Goal: Entertainment & Leisure: Browse casually

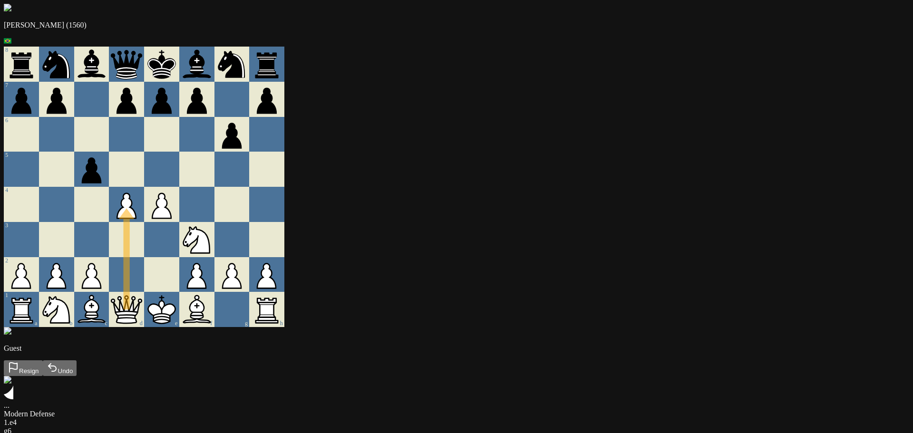
drag, startPoint x: 311, startPoint y: 319, endPoint x: 313, endPoint y: 214, distance: 105.1
drag, startPoint x: 345, startPoint y: 210, endPoint x: 350, endPoint y: 183, distance: 27.6
click at [179, 172] on div at bounding box center [161, 169] width 35 height 35
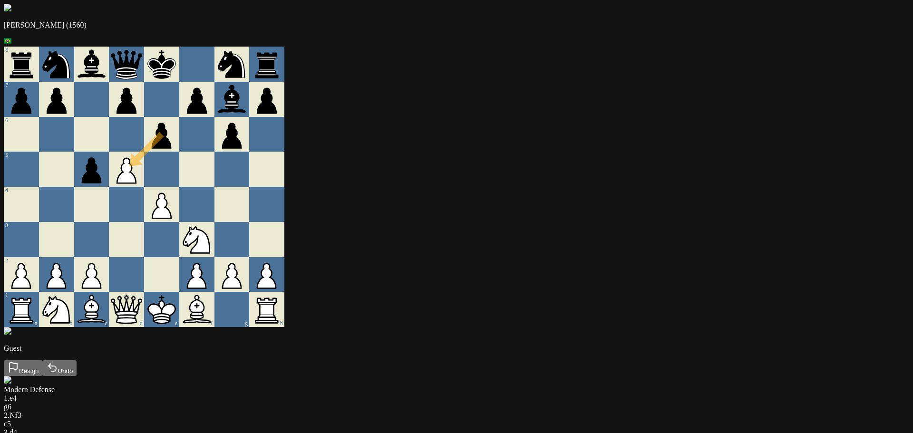
drag, startPoint x: 342, startPoint y: 163, endPoint x: 323, endPoint y: 180, distance: 25.9
drag, startPoint x: 348, startPoint y: 226, endPoint x: 329, endPoint y: 195, distance: 36.1
click at [214, 183] on div at bounding box center [196, 169] width 35 height 35
click at [336, 163] on div "8 7 6 5 4 3 2 1 a b c d e f g h" at bounding box center [456, 187] width 905 height 281
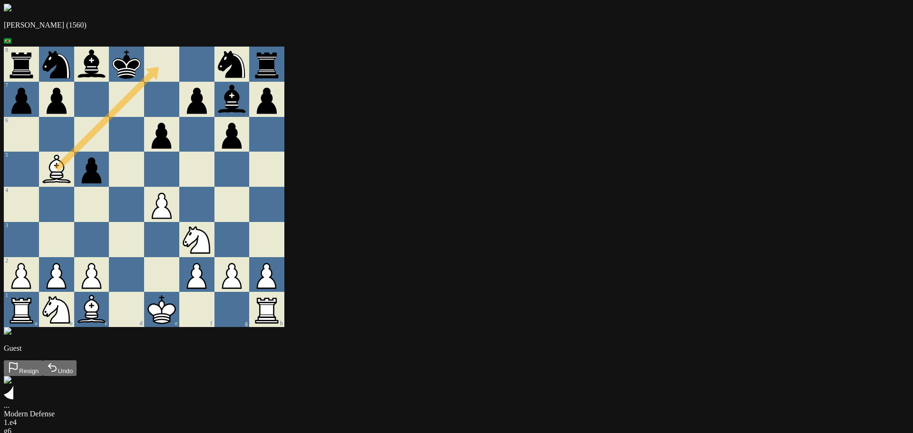
drag, startPoint x: 248, startPoint y: 170, endPoint x: 341, endPoint y: 76, distance: 132.5
click at [179, 76] on div at bounding box center [161, 64] width 35 height 35
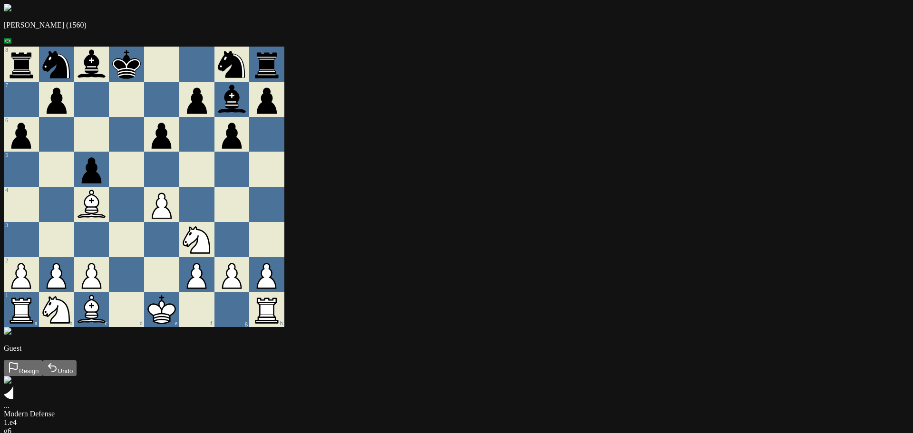
drag, startPoint x: 247, startPoint y: 193, endPoint x: 337, endPoint y: 162, distance: 95.6
click at [144, 180] on div at bounding box center [126, 169] width 35 height 35
drag, startPoint x: 247, startPoint y: 128, endPoint x: 246, endPoint y: 183, distance: 55.2
drag, startPoint x: 292, startPoint y: 224, endPoint x: 311, endPoint y: 252, distance: 33.1
click at [144, 252] on div at bounding box center [126, 239] width 35 height 35
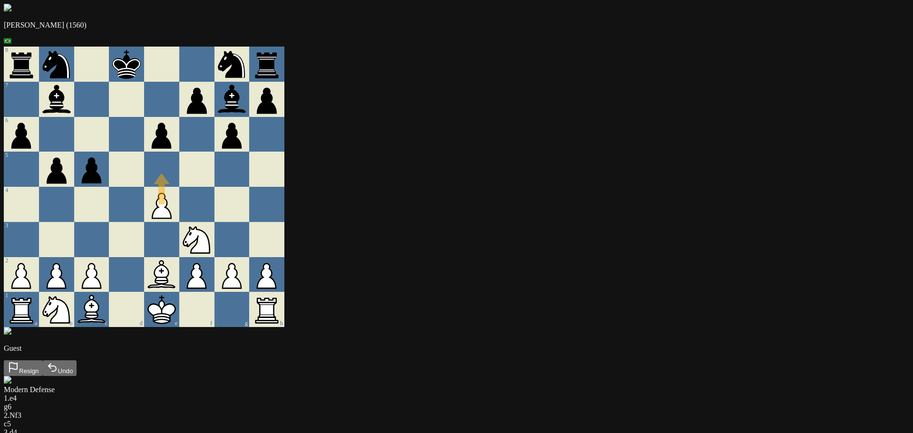
drag, startPoint x: 361, startPoint y: 226, endPoint x: 358, endPoint y: 194, distance: 32.5
click at [214, 208] on div at bounding box center [196, 204] width 35 height 35
drag, startPoint x: 283, startPoint y: 317, endPoint x: 373, endPoint y: 229, distance: 125.8
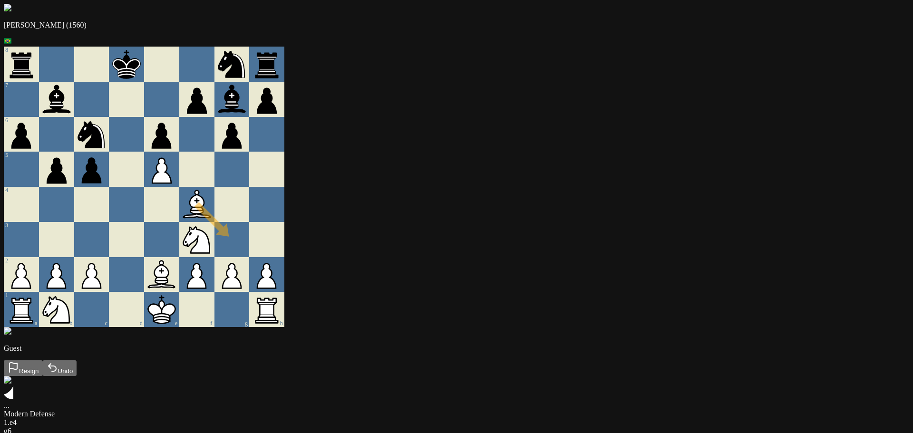
drag, startPoint x: 288, startPoint y: 314, endPoint x: 427, endPoint y: 251, distance: 152.1
click at [250, 251] on div at bounding box center [231, 239] width 35 height 35
drag, startPoint x: 380, startPoint y: 124, endPoint x: 398, endPoint y: 185, distance: 63.2
drag, startPoint x: 377, startPoint y: 226, endPoint x: 424, endPoint y: 248, distance: 51.7
drag, startPoint x: 393, startPoint y: 219, endPoint x: 440, endPoint y: 141, distance: 91.1
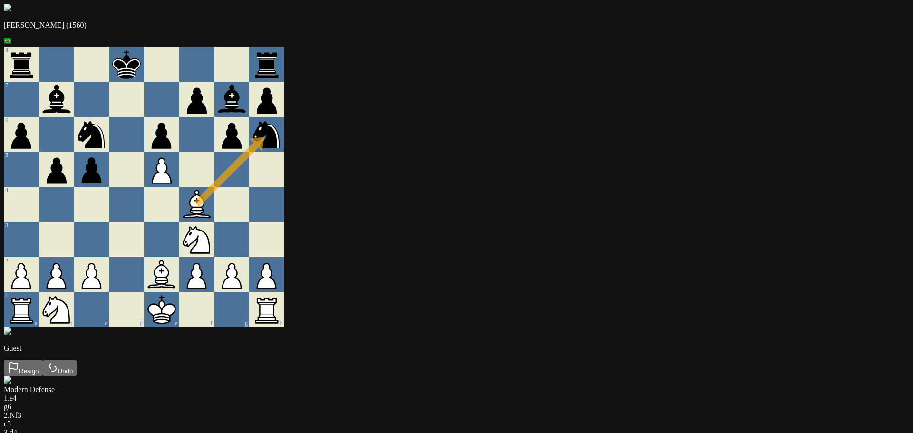
click at [250, 183] on div at bounding box center [231, 169] width 35 height 35
click at [175, 324] on icon at bounding box center [161, 313] width 27 height 19
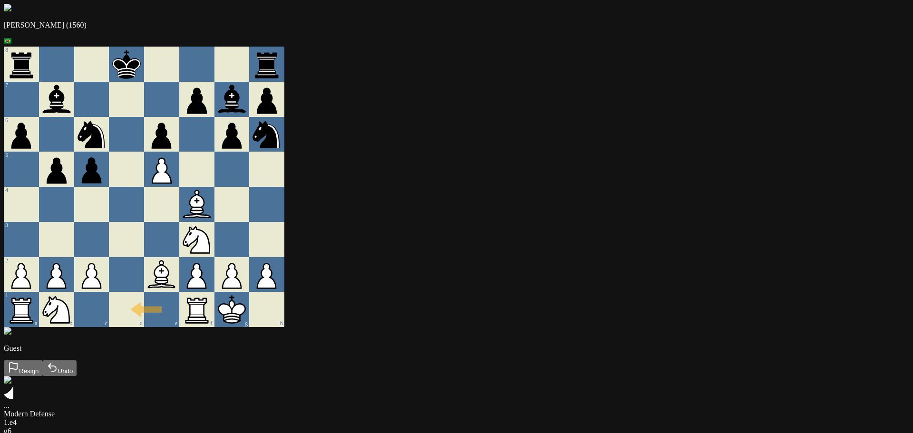
drag, startPoint x: 357, startPoint y: 327, endPoint x: 309, endPoint y: 329, distance: 48.1
click at [144, 327] on div "d" at bounding box center [126, 309] width 35 height 35
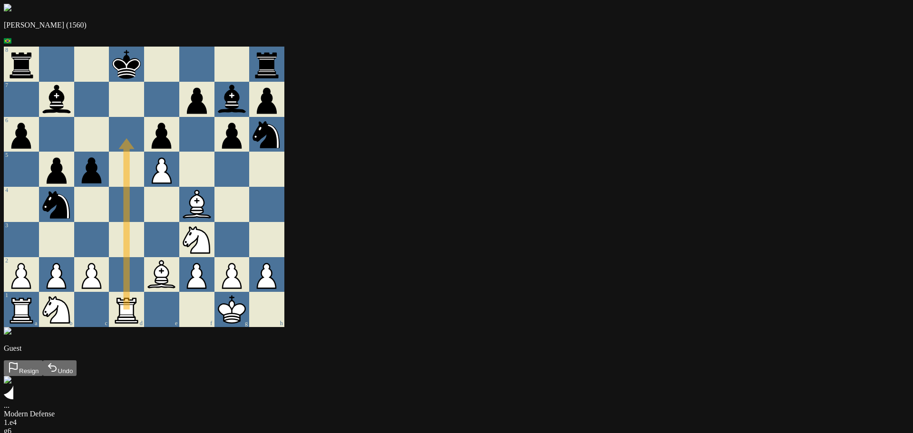
drag, startPoint x: 379, startPoint y: 321, endPoint x: 311, endPoint y: 90, distance: 240.2
click at [144, 179] on div at bounding box center [126, 169] width 35 height 35
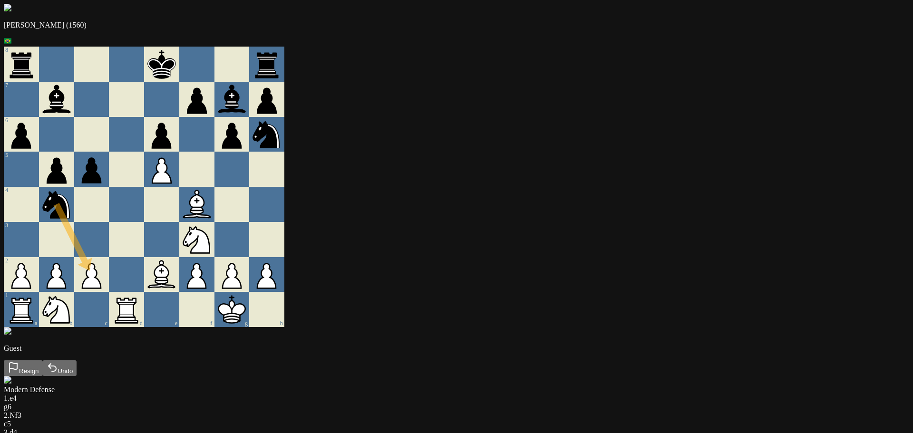
drag, startPoint x: 257, startPoint y: 267, endPoint x: 293, endPoint y: 291, distance: 43.0
drag, startPoint x: 272, startPoint y: 283, endPoint x: 278, endPoint y: 246, distance: 38.1
drag, startPoint x: 245, startPoint y: 316, endPoint x: 287, endPoint y: 295, distance: 46.6
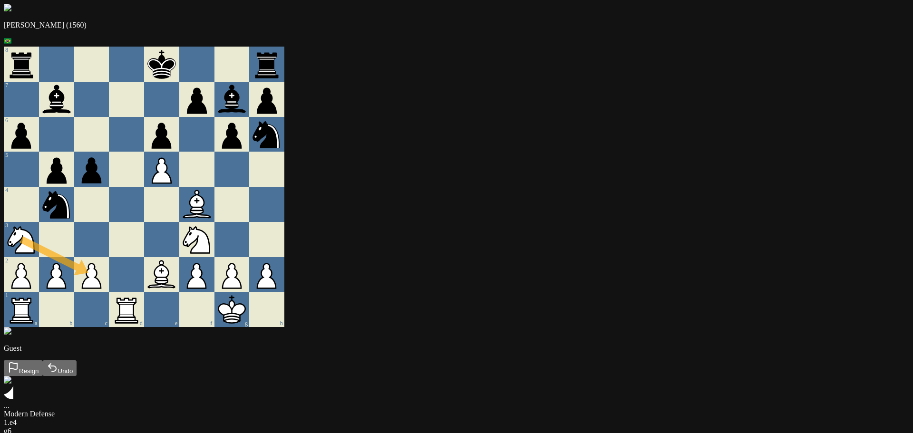
click at [144, 257] on div at bounding box center [126, 239] width 35 height 35
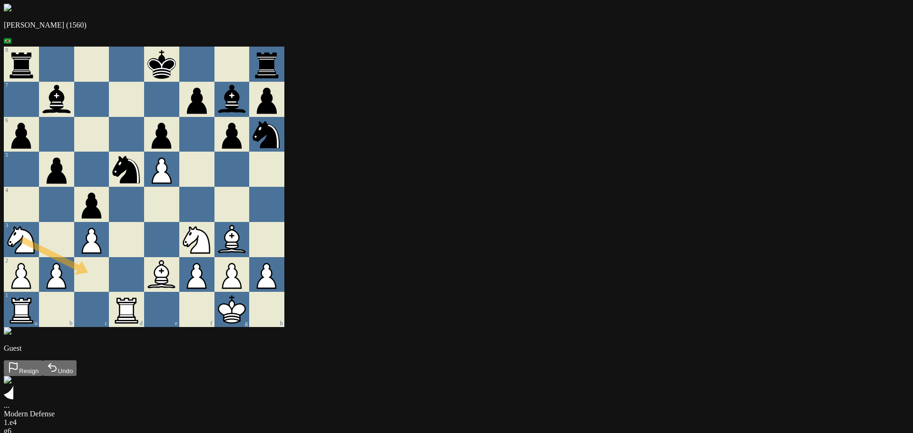
drag, startPoint x: 223, startPoint y: 255, endPoint x: 271, endPoint y: 280, distance: 54.4
click at [214, 205] on div at bounding box center [196, 204] width 35 height 35
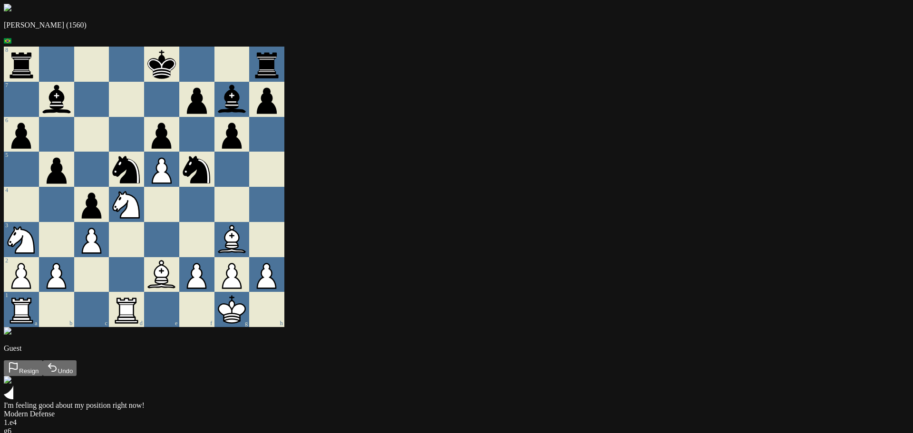
click at [139, 217] on icon at bounding box center [129, 206] width 19 height 24
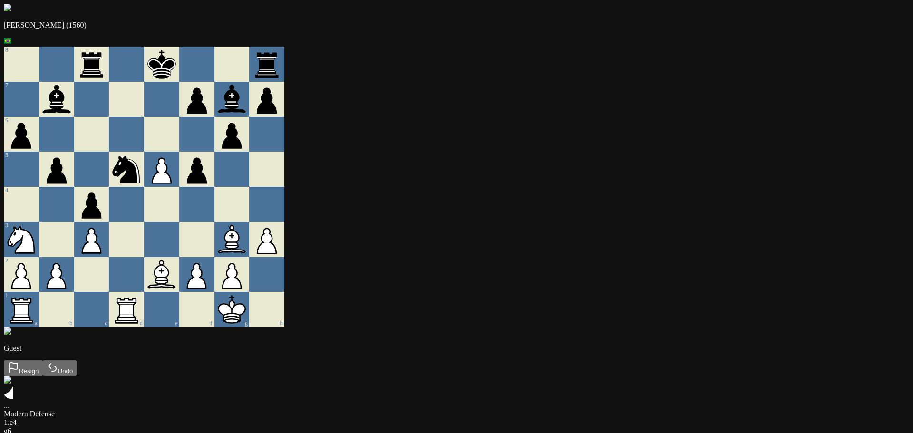
drag, startPoint x: 338, startPoint y: 159, endPoint x: 345, endPoint y: 144, distance: 17.0
click at [179, 144] on div at bounding box center [161, 134] width 35 height 35
drag, startPoint x: 360, startPoint y: 284, endPoint x: 387, endPoint y: 246, distance: 46.4
click at [250, 222] on div at bounding box center [231, 204] width 35 height 35
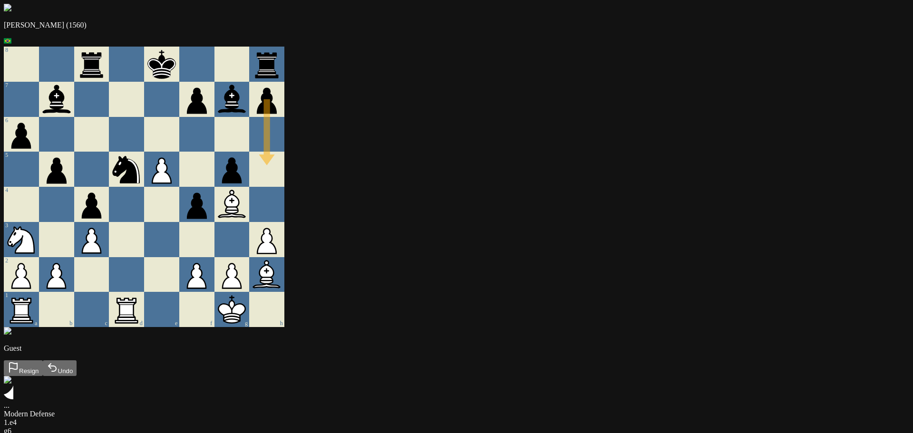
drag, startPoint x: 455, startPoint y: 123, endPoint x: 461, endPoint y: 185, distance: 62.6
drag, startPoint x: 426, startPoint y: 213, endPoint x: 382, endPoint y: 185, distance: 51.3
click at [214, 174] on div at bounding box center [196, 169] width 35 height 35
drag, startPoint x: 230, startPoint y: 261, endPoint x: 280, endPoint y: 286, distance: 56.1
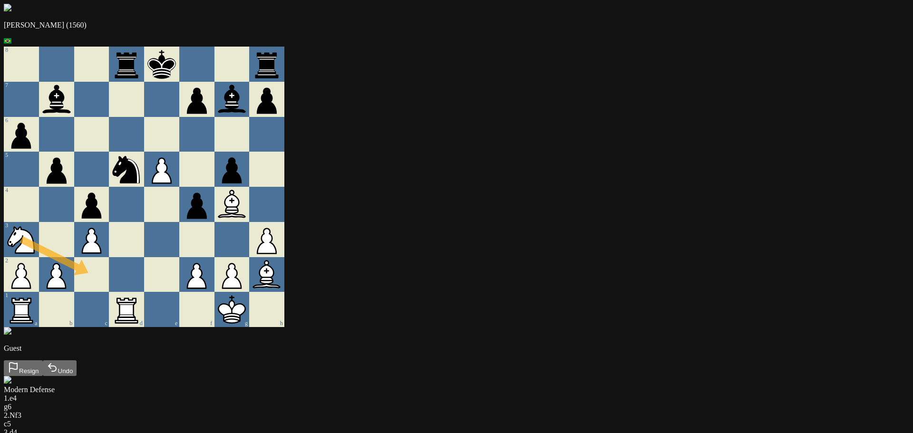
click at [109, 280] on div at bounding box center [91, 274] width 35 height 35
drag, startPoint x: 358, startPoint y: 185, endPoint x: 350, endPoint y: 155, distance: 31.7
click at [214, 144] on div at bounding box center [196, 134] width 35 height 35
drag, startPoint x: 408, startPoint y: 196, endPoint x: 352, endPoint y: 147, distance: 73.8
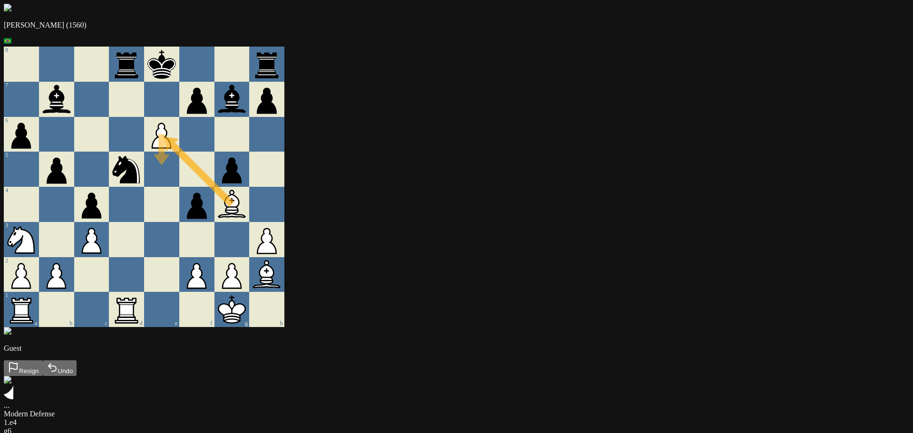
drag, startPoint x: 352, startPoint y: 147, endPoint x: 318, endPoint y: 185, distance: 50.2
click at [179, 222] on div at bounding box center [161, 204] width 35 height 35
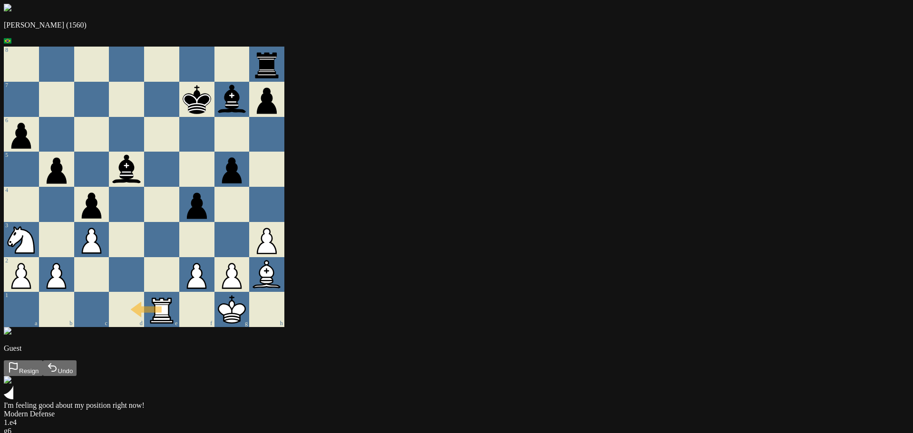
drag, startPoint x: 350, startPoint y: 317, endPoint x: 324, endPoint y: 313, distance: 26.8
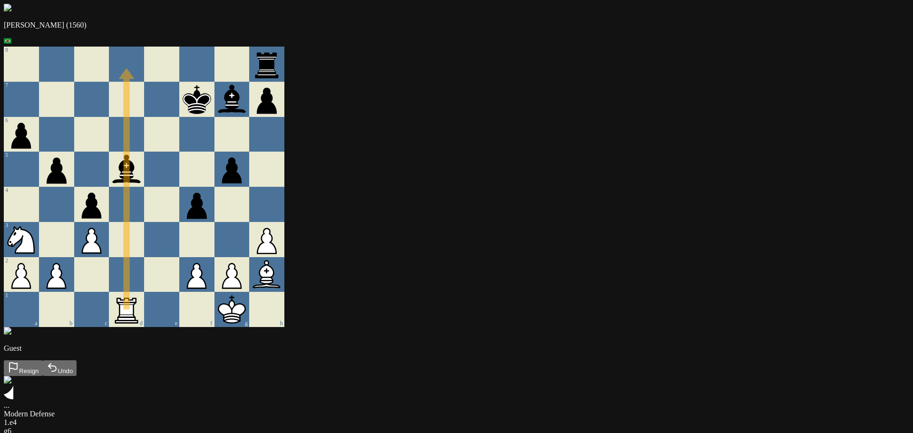
drag, startPoint x: 318, startPoint y: 321, endPoint x: 311, endPoint y: 83, distance: 237.9
click at [144, 82] on div at bounding box center [126, 64] width 35 height 35
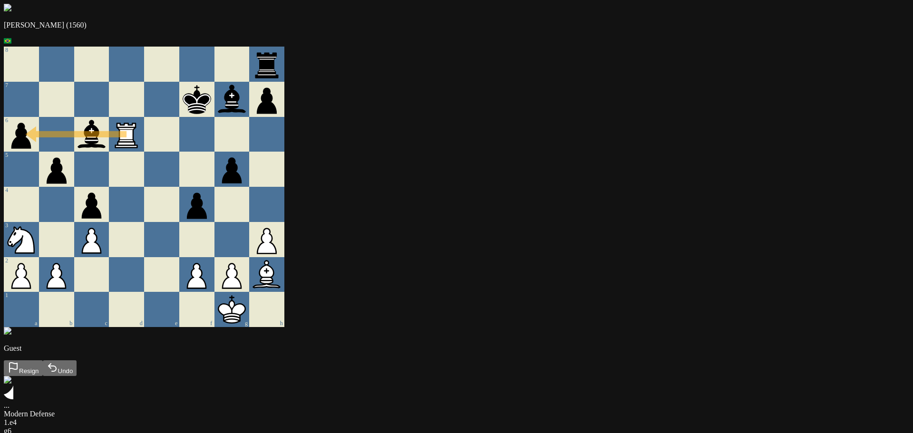
drag, startPoint x: 314, startPoint y: 321, endPoint x: 202, endPoint y: 159, distance: 196.9
click at [144, 187] on div at bounding box center [126, 169] width 35 height 35
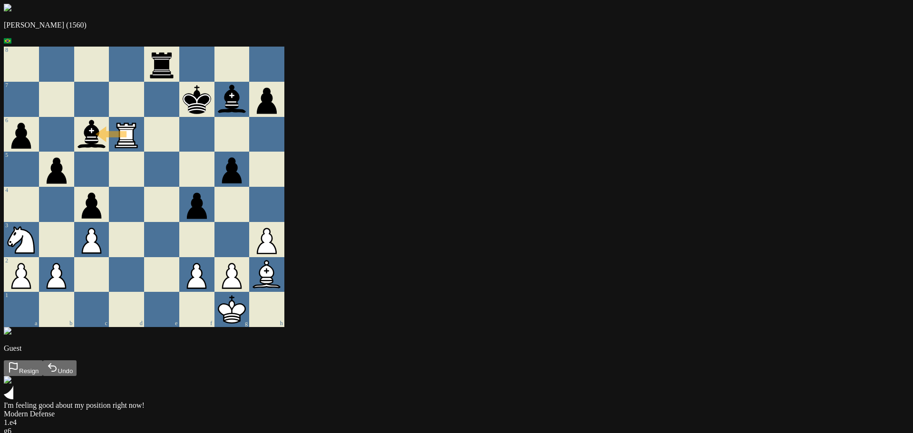
drag, startPoint x: 316, startPoint y: 143, endPoint x: 272, endPoint y: 144, distance: 43.8
drag, startPoint x: 343, startPoint y: 129, endPoint x: 354, endPoint y: 328, distance: 198.6
drag, startPoint x: 320, startPoint y: 155, endPoint x: 308, endPoint y: 121, distance: 35.6
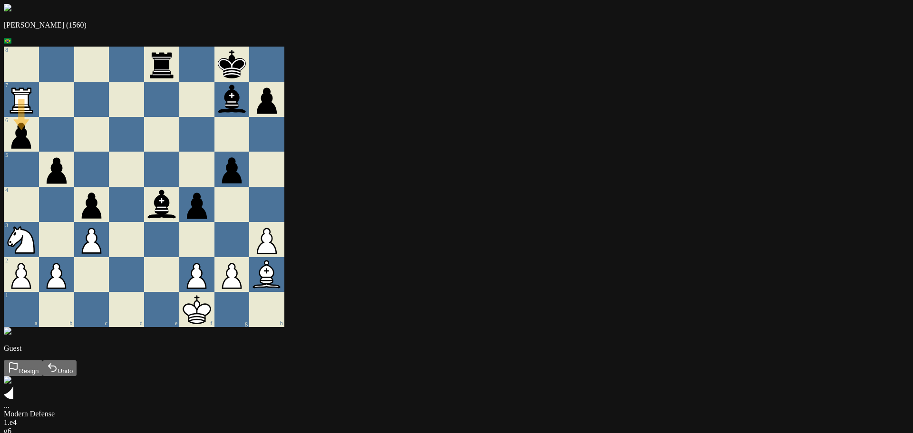
drag, startPoint x: 313, startPoint y: 117, endPoint x: 203, endPoint y: 158, distance: 117.8
click at [144, 115] on div at bounding box center [126, 99] width 35 height 35
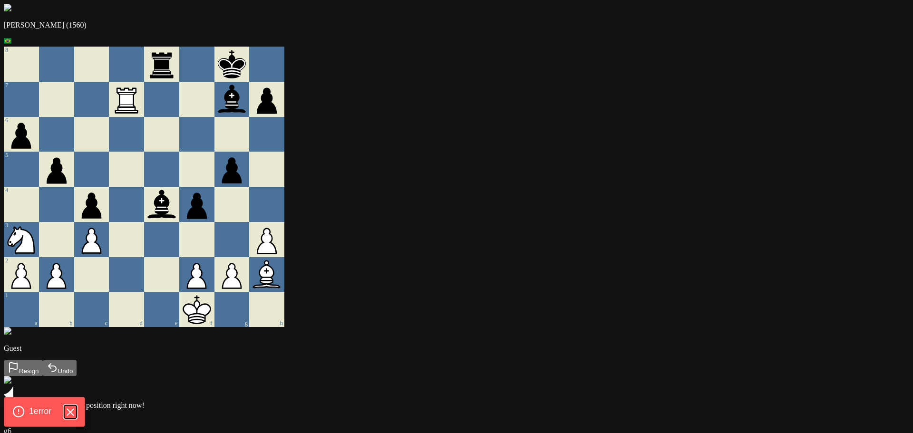
click at [67, 409] on icon "Hide Errors" at bounding box center [70, 412] width 12 height 12
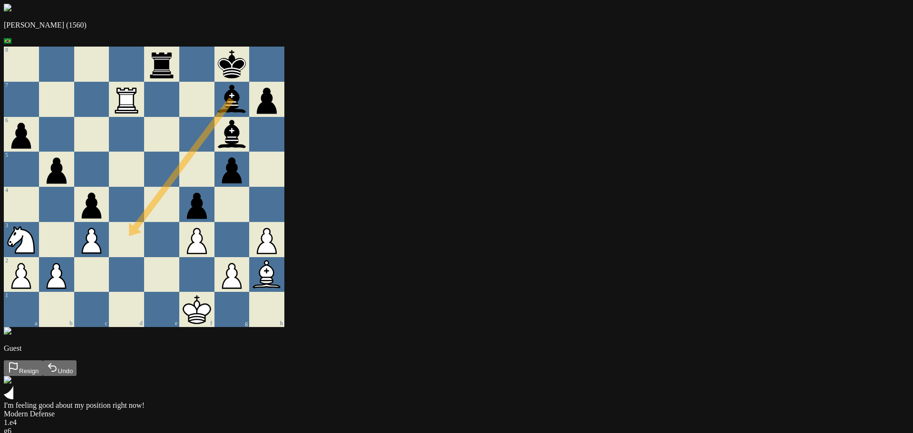
drag, startPoint x: 419, startPoint y: 120, endPoint x: 306, endPoint y: 224, distance: 154.1
click at [144, 208] on div at bounding box center [126, 204] width 35 height 35
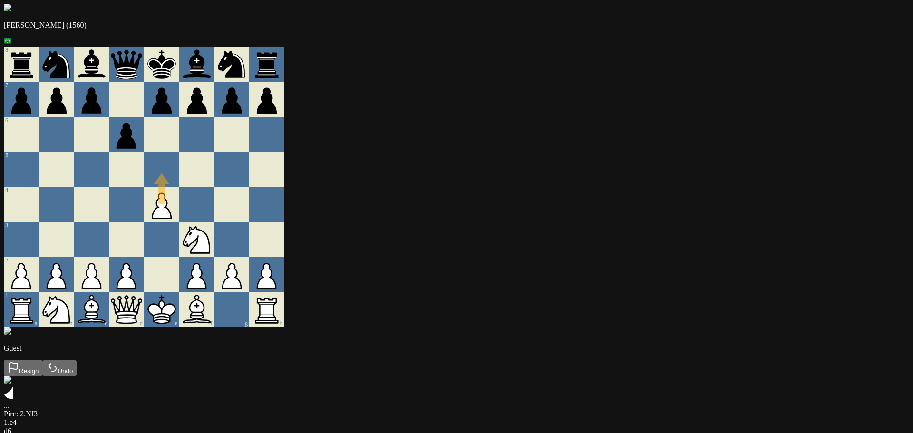
drag, startPoint x: 337, startPoint y: 202, endPoint x: 337, endPoint y: 174, distance: 27.6
click at [179, 173] on div at bounding box center [161, 169] width 35 height 35
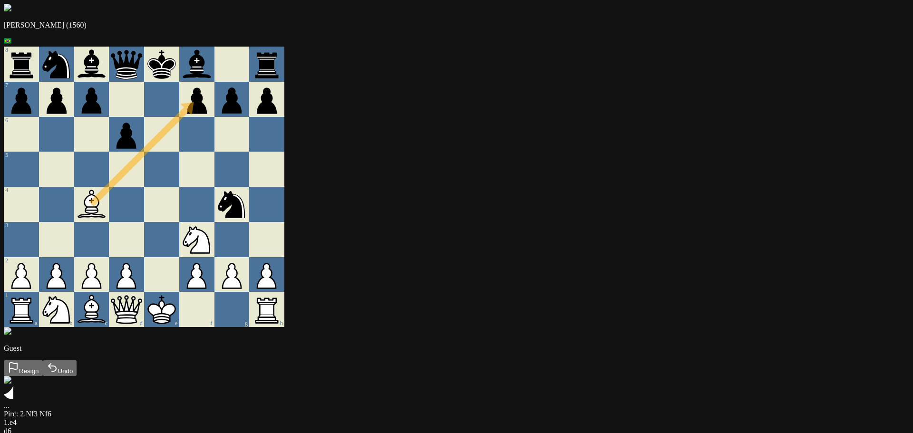
drag, startPoint x: 377, startPoint y: 320, endPoint x: 379, endPoint y: 106, distance: 214.5
click at [179, 203] on div at bounding box center [161, 204] width 35 height 35
drag, startPoint x: 276, startPoint y: 216, endPoint x: 395, endPoint y: 94, distance: 170.5
click at [179, 203] on div at bounding box center [161, 204] width 35 height 35
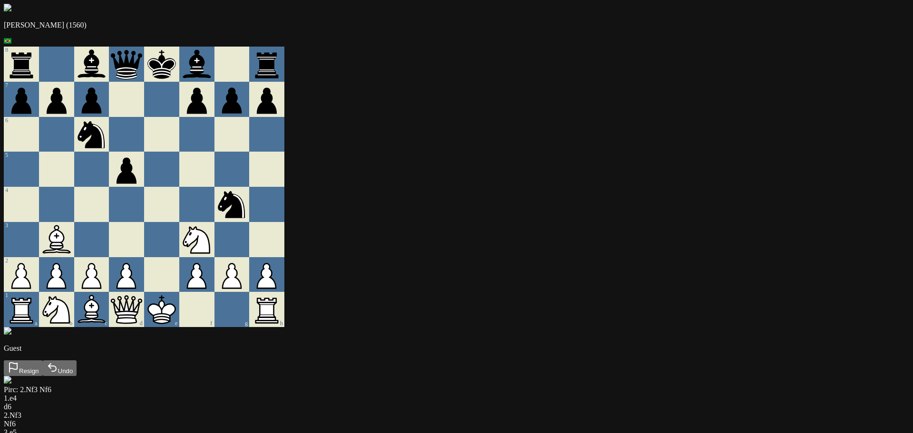
drag, startPoint x: 386, startPoint y: 330, endPoint x: 400, endPoint y: 329, distance: 13.9
click at [284, 327] on div "1 a b c d e f g h" at bounding box center [144, 309] width 281 height 35
drag, startPoint x: 379, startPoint y: 320, endPoint x: 335, endPoint y: 319, distance: 44.2
click at [179, 317] on div "e" at bounding box center [161, 309] width 35 height 35
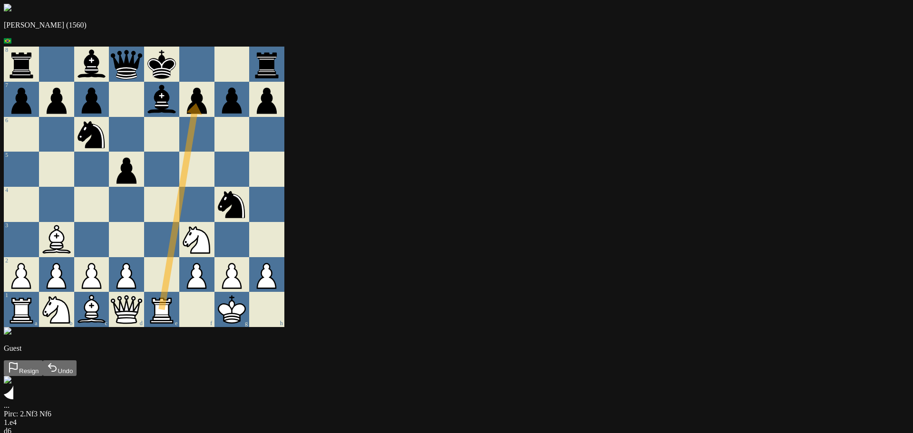
drag, startPoint x: 347, startPoint y: 321, endPoint x: 345, endPoint y: 102, distance: 219.2
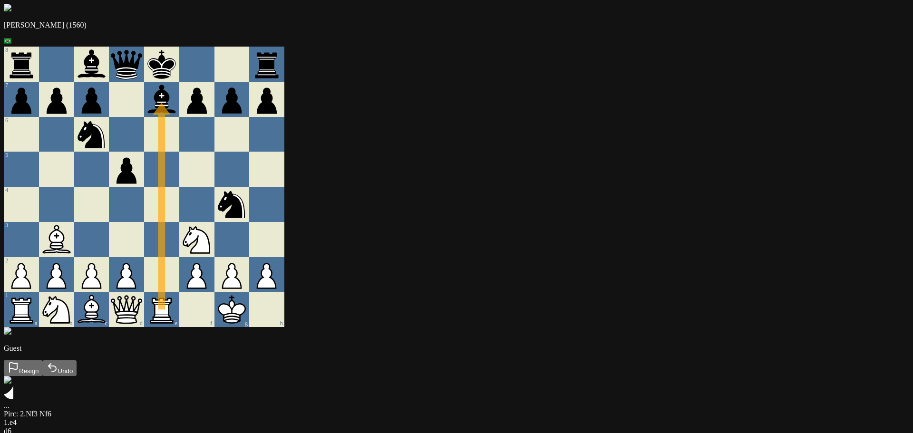
click at [214, 205] on div at bounding box center [196, 204] width 35 height 35
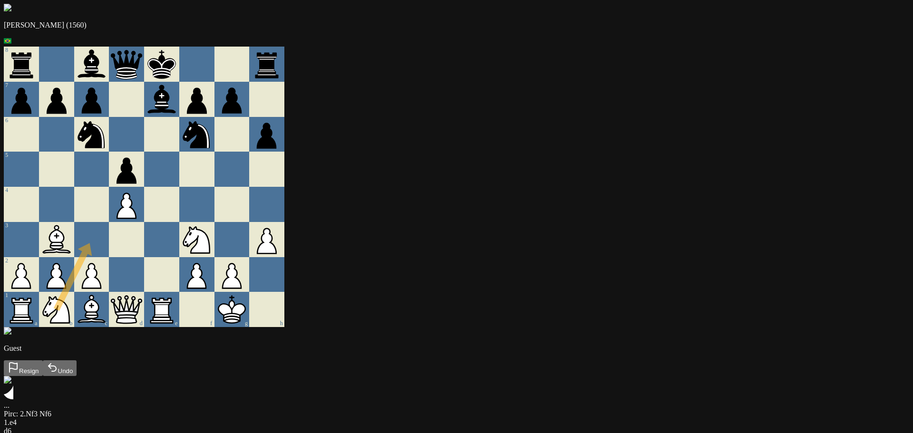
drag, startPoint x: 250, startPoint y: 311, endPoint x: 268, endPoint y: 253, distance: 60.8
click at [144, 245] on div at bounding box center [126, 239] width 35 height 35
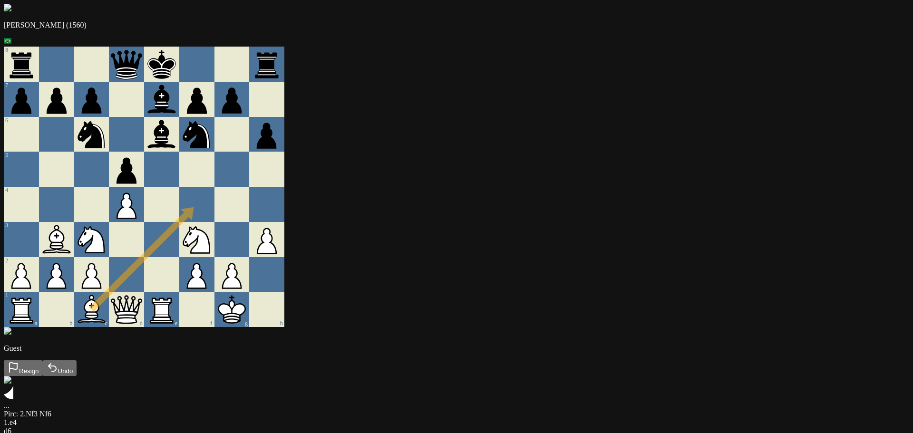
drag, startPoint x: 285, startPoint y: 318, endPoint x: 375, endPoint y: 217, distance: 134.7
click at [214, 217] on div at bounding box center [196, 204] width 35 height 35
drag, startPoint x: 384, startPoint y: 214, endPoint x: 352, endPoint y: 180, distance: 45.7
click at [179, 180] on div at bounding box center [161, 169] width 35 height 35
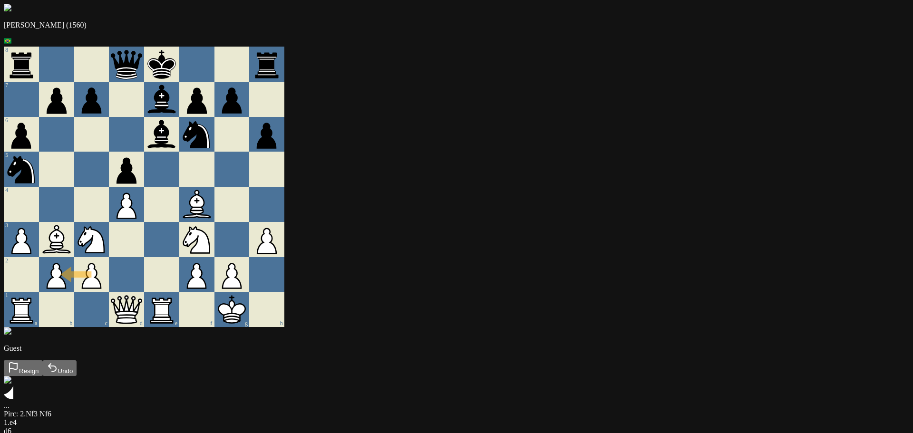
drag, startPoint x: 276, startPoint y: 289, endPoint x: 250, endPoint y: 261, distance: 38.7
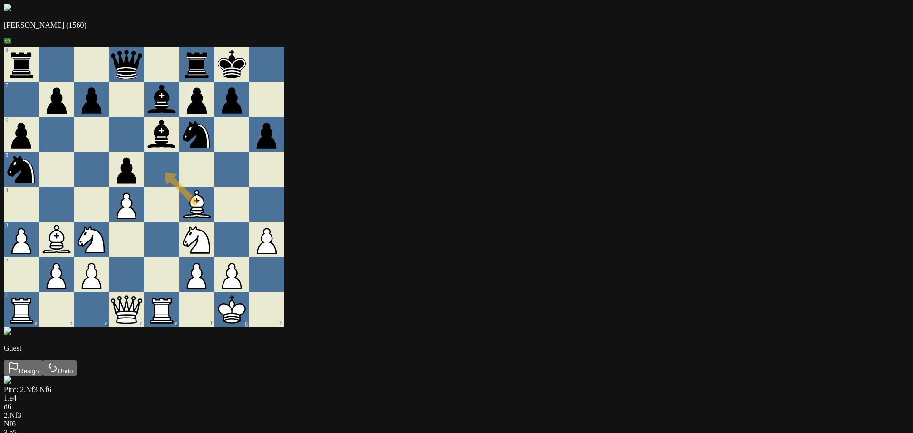
drag, startPoint x: 380, startPoint y: 206, endPoint x: 362, endPoint y: 180, distance: 32.5
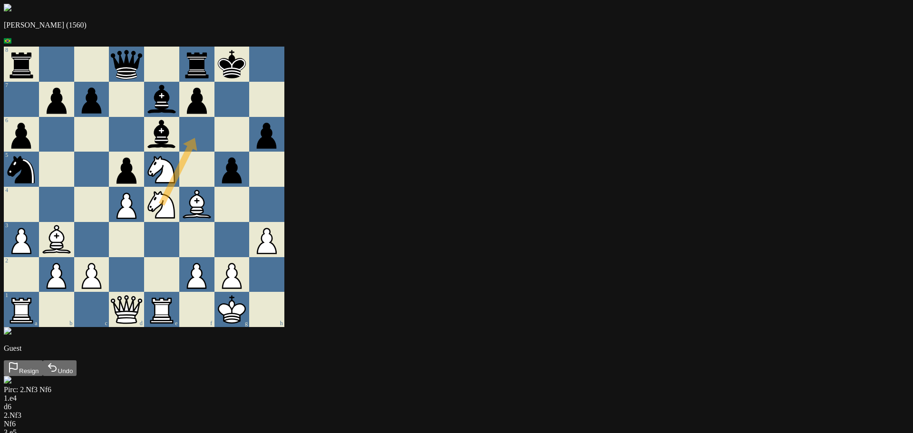
drag, startPoint x: 357, startPoint y: 202, endPoint x: 380, endPoint y: 146, distance: 60.5
drag, startPoint x: 337, startPoint y: 314, endPoint x: 344, endPoint y: 235, distance: 79.7
click at [179, 222] on icon at bounding box center [161, 204] width 35 height 35
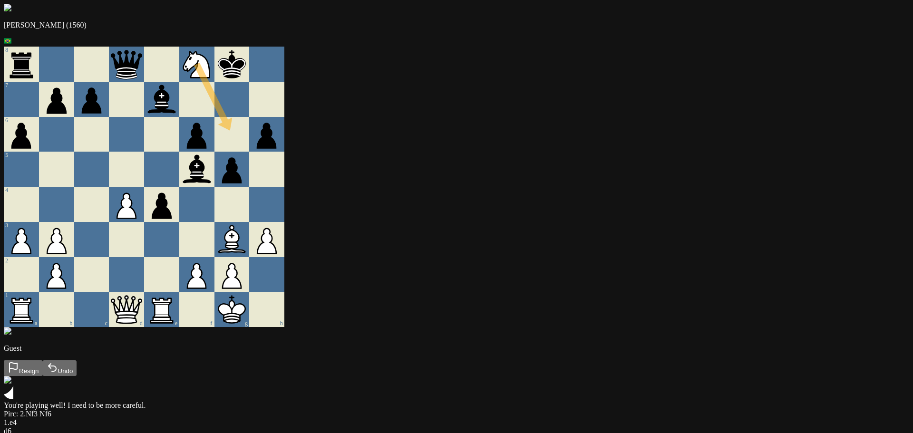
drag, startPoint x: 385, startPoint y: 77, endPoint x: 416, endPoint y: 149, distance: 78.8
click at [250, 149] on div at bounding box center [231, 134] width 35 height 35
drag, startPoint x: 379, startPoint y: 76, endPoint x: 352, endPoint y: 147, distance: 76.6
click at [179, 147] on div at bounding box center [161, 134] width 35 height 35
drag, startPoint x: 317, startPoint y: 213, endPoint x: 313, endPoint y: 182, distance: 31.6
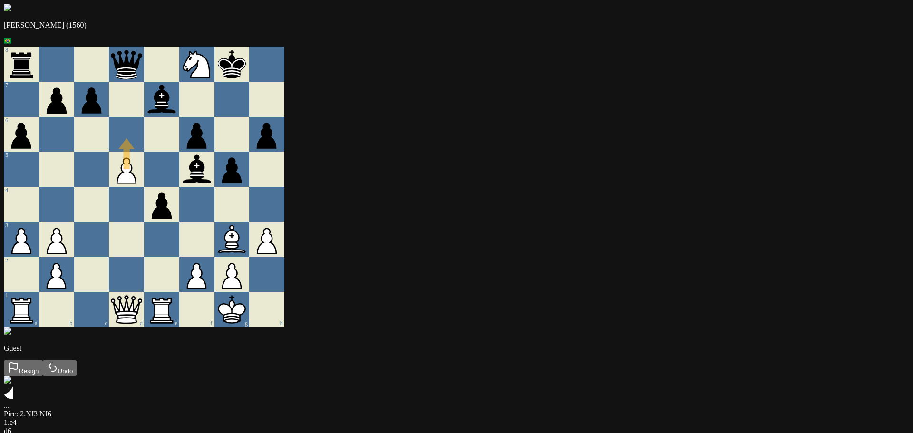
drag, startPoint x: 316, startPoint y: 218, endPoint x: 343, endPoint y: 139, distance: 82.9
drag, startPoint x: 383, startPoint y: 76, endPoint x: 341, endPoint y: 154, distance: 88.1
click at [179, 181] on div at bounding box center [161, 169] width 35 height 35
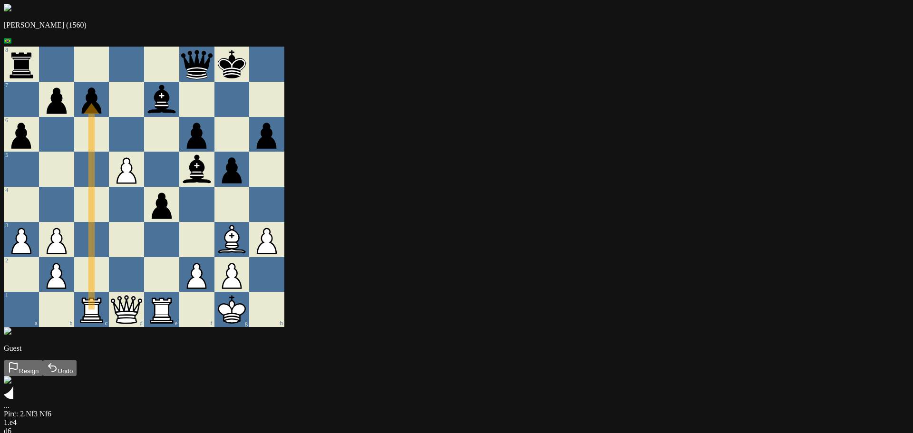
drag, startPoint x: 207, startPoint y: 318, endPoint x: 272, endPoint y: 102, distance: 226.1
click at [109, 222] on div at bounding box center [91, 204] width 35 height 35
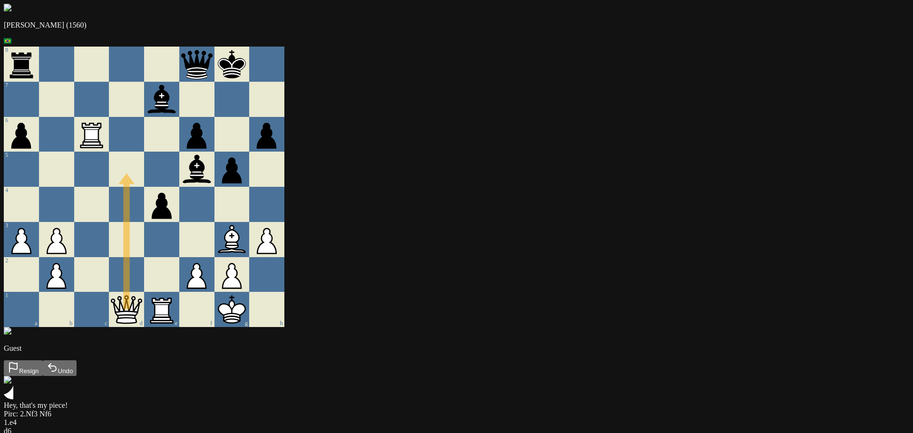
drag, startPoint x: 321, startPoint y: 336, endPoint x: 303, endPoint y: 183, distance: 154.2
drag, startPoint x: 303, startPoint y: 183, endPoint x: 406, endPoint y: 189, distance: 103.4
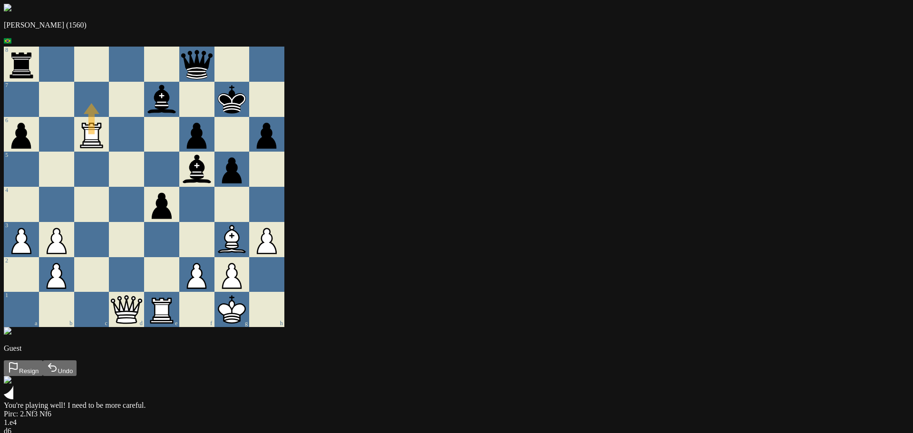
drag, startPoint x: 283, startPoint y: 145, endPoint x: 271, endPoint y: 110, distance: 37.3
drag, startPoint x: 346, startPoint y: 317, endPoint x: 347, endPoint y: 221, distance: 96.1
drag, startPoint x: 380, startPoint y: 184, endPoint x: 356, endPoint y: 209, distance: 35.0
click at [122, 263] on main "Andre (1560) 8 7 6 5 4 3 2 1 a b c d e f g h Guest Resign Undo You're playing w…" at bounding box center [456, 416] width 905 height 824
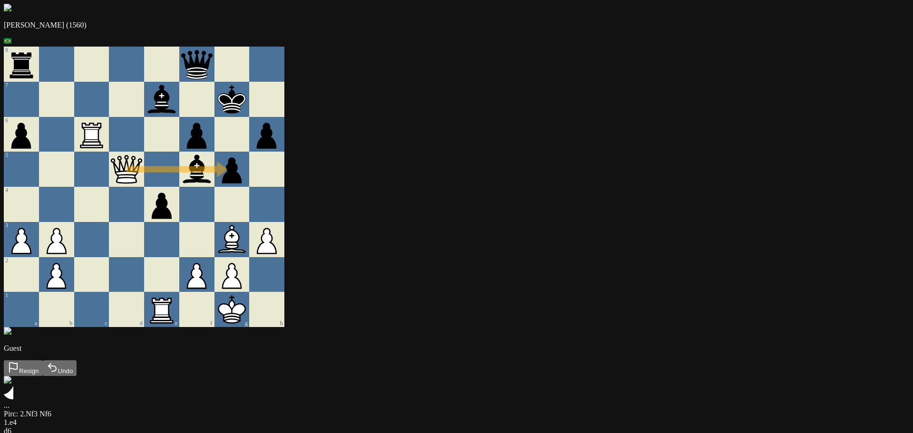
drag, startPoint x: 319, startPoint y: 191, endPoint x: 401, endPoint y: 184, distance: 82.6
click at [74, 307] on div "b" at bounding box center [56, 309] width 35 height 35
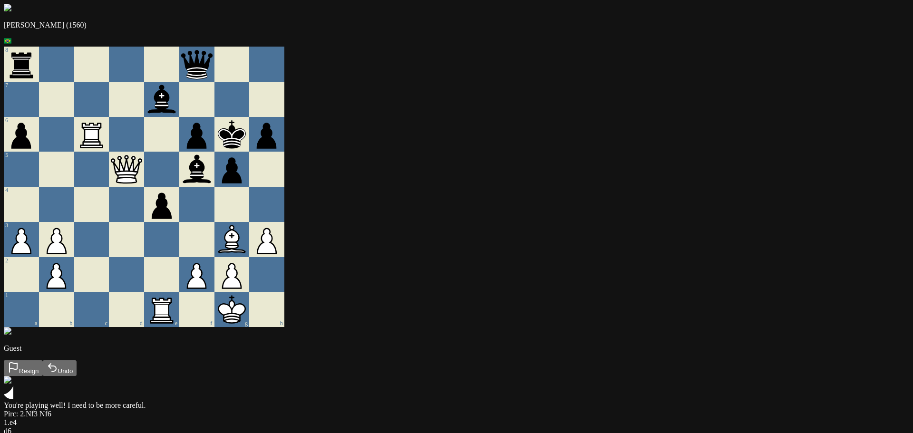
drag, startPoint x: 391, startPoint y: 193, endPoint x: 305, endPoint y: 97, distance: 129.0
click at [144, 140] on div at bounding box center [126, 134] width 35 height 35
drag, startPoint x: 325, startPoint y: 186, endPoint x: 351, endPoint y: 220, distance: 42.4
click at [214, 216] on div at bounding box center [196, 204] width 35 height 35
drag, startPoint x: 313, startPoint y: 184, endPoint x: 336, endPoint y: 212, distance: 35.8
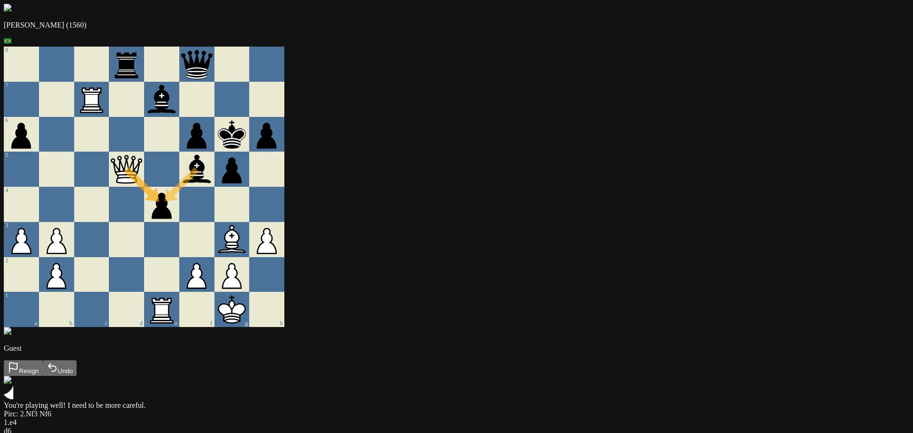
drag, startPoint x: 375, startPoint y: 191, endPoint x: 347, endPoint y: 216, distance: 38.1
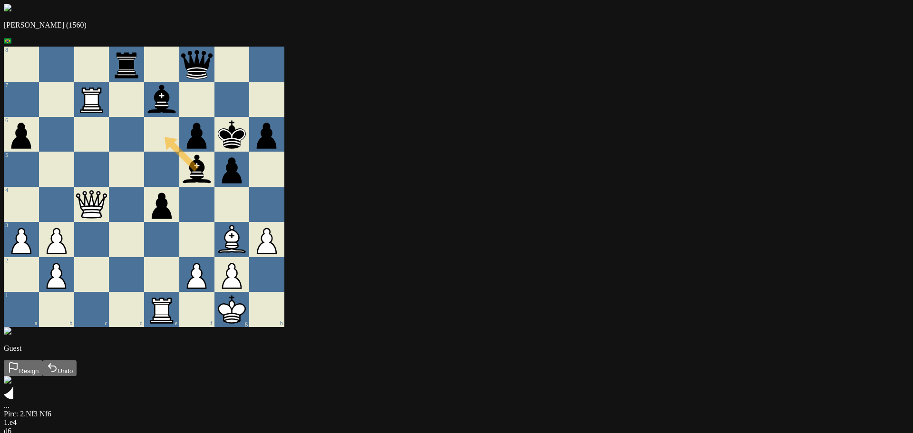
drag, startPoint x: 367, startPoint y: 153, endPoint x: 363, endPoint y: 146, distance: 7.5
click at [179, 149] on div at bounding box center [161, 134] width 35 height 35
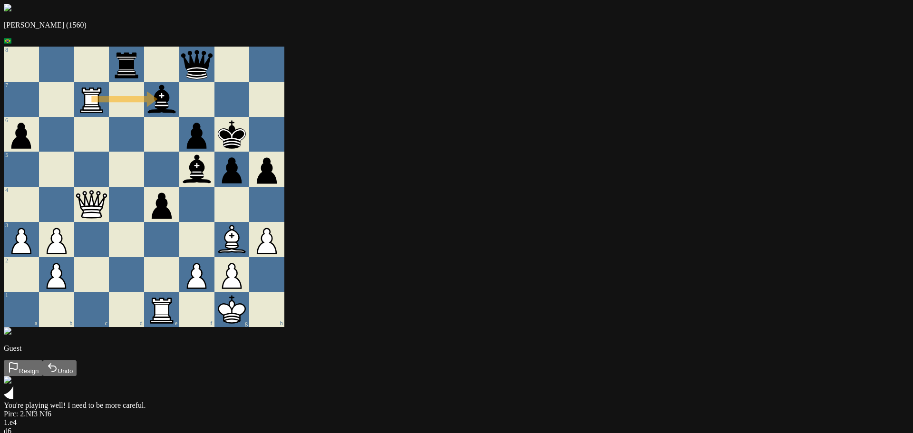
drag, startPoint x: 283, startPoint y: 119, endPoint x: 344, endPoint y: 117, distance: 61.4
click at [144, 148] on div at bounding box center [126, 134] width 35 height 35
drag, startPoint x: 276, startPoint y: 113, endPoint x: 354, endPoint y: 117, distance: 78.1
click at [179, 152] on div at bounding box center [161, 134] width 35 height 35
drag, startPoint x: 287, startPoint y: 117, endPoint x: 345, endPoint y: 116, distance: 58.5
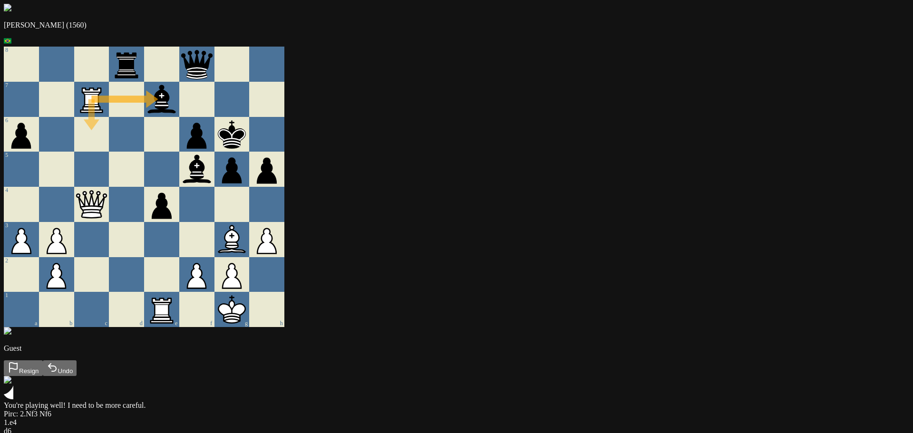
drag, startPoint x: 281, startPoint y: 121, endPoint x: 282, endPoint y: 158, distance: 37.1
drag, startPoint x: 282, startPoint y: 158, endPoint x: 384, endPoint y: 135, distance: 105.3
click at [179, 144] on div at bounding box center [161, 134] width 35 height 35
drag, startPoint x: 348, startPoint y: 325, endPoint x: 351, endPoint y: 222, distance: 103.2
click at [214, 222] on div at bounding box center [196, 204] width 35 height 35
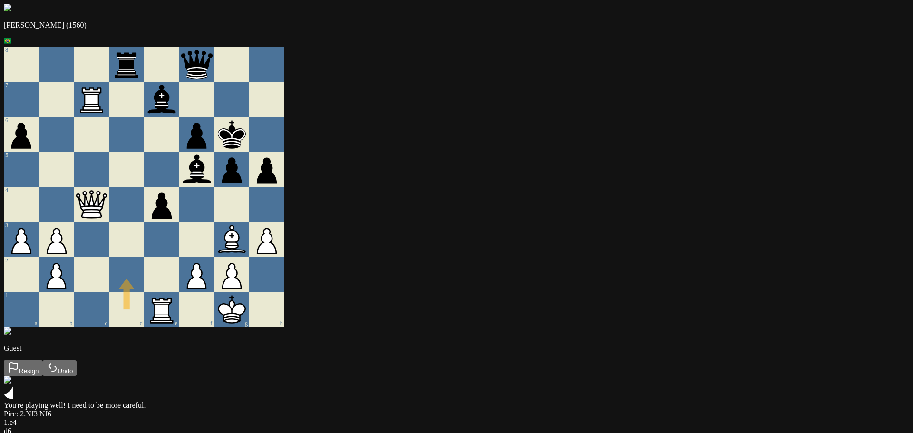
drag, startPoint x: 329, startPoint y: 335, endPoint x: 327, endPoint y: 276, distance: 59.0
click at [179, 257] on div at bounding box center [161, 239] width 35 height 35
drag, startPoint x: 348, startPoint y: 318, endPoint x: 358, endPoint y: 214, distance: 104.2
click at [214, 210] on div at bounding box center [196, 204] width 35 height 35
drag, startPoint x: 374, startPoint y: 286, endPoint x: 381, endPoint y: 243, distance: 43.3
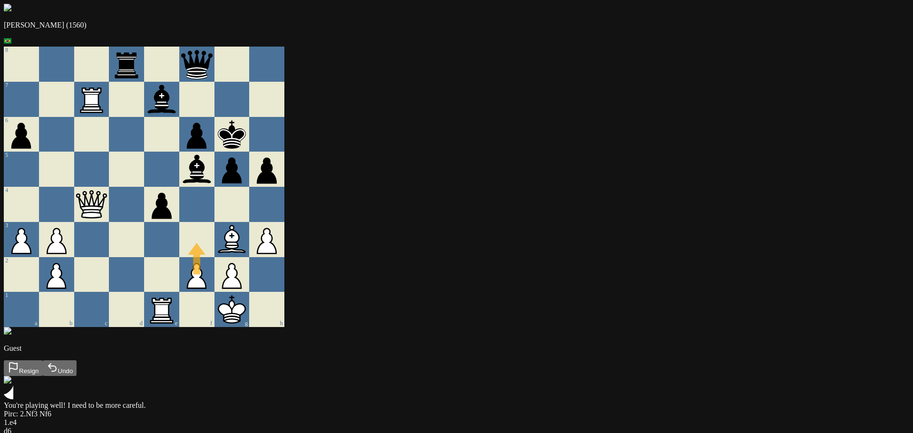
click at [214, 243] on div at bounding box center [196, 239] width 35 height 35
drag, startPoint x: 350, startPoint y: 312, endPoint x: 354, endPoint y: 231, distance: 80.9
drag, startPoint x: 354, startPoint y: 231, endPoint x: 347, endPoint y: 161, distance: 70.3
click at [179, 152] on div at bounding box center [161, 134] width 35 height 35
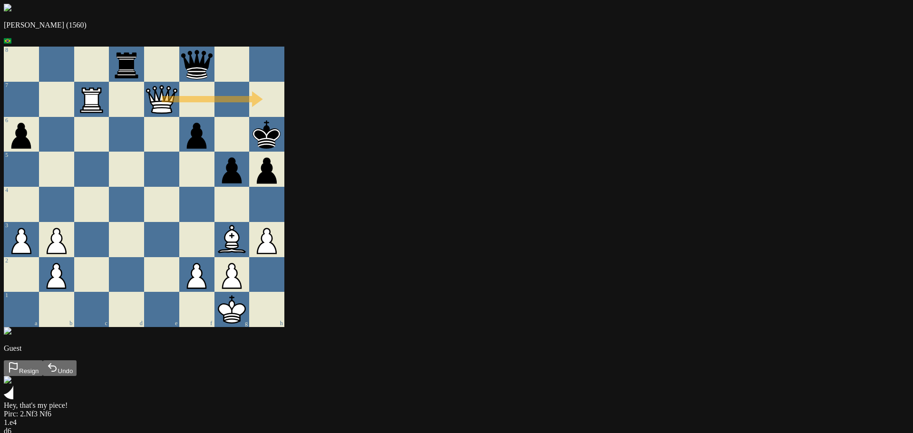
drag, startPoint x: 347, startPoint y: 201, endPoint x: 456, endPoint y: 105, distance: 145.3
click at [284, 105] on div at bounding box center [266, 99] width 35 height 35
drag, startPoint x: 282, startPoint y: 123, endPoint x: 283, endPoint y: 151, distance: 28.1
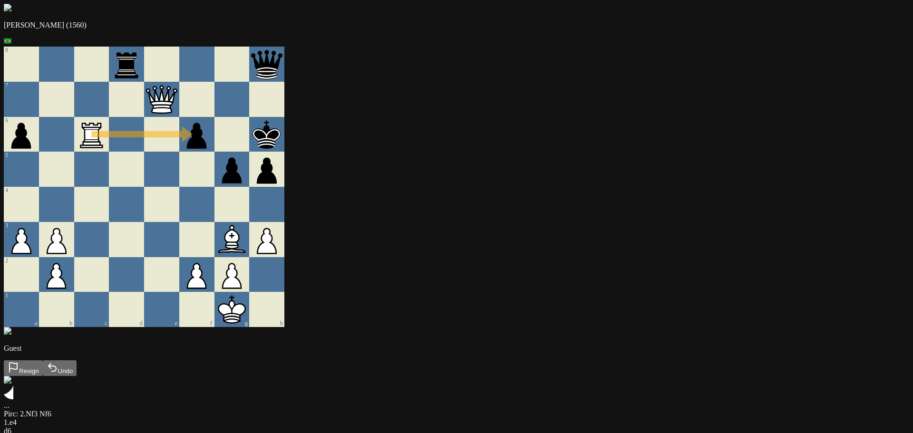
drag, startPoint x: 282, startPoint y: 118, endPoint x: 383, endPoint y: 146, distance: 104.1
click at [250, 114] on div at bounding box center [231, 99] width 35 height 35
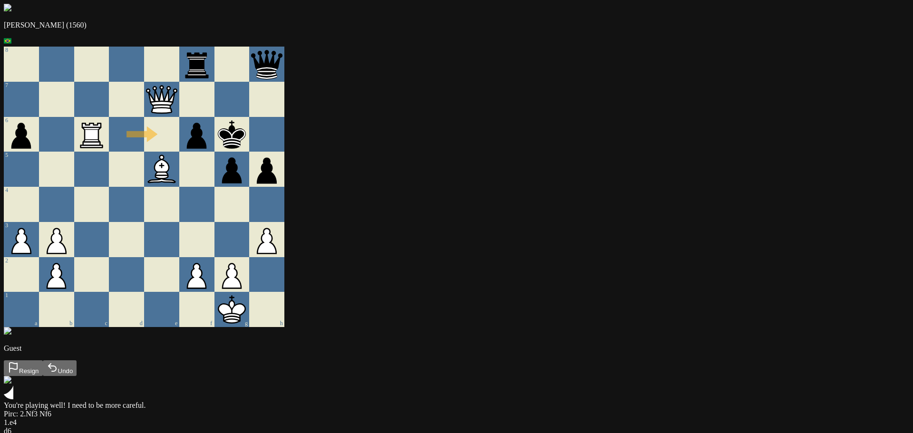
drag, startPoint x: 318, startPoint y: 153, endPoint x: 389, endPoint y: 150, distance: 71.4
click at [144, 142] on div at bounding box center [126, 134] width 35 height 35
drag, startPoint x: 359, startPoint y: 111, endPoint x: 411, endPoint y: 113, distance: 52.3
click at [250, 113] on div at bounding box center [231, 99] width 35 height 35
drag, startPoint x: 356, startPoint y: 175, endPoint x: 390, endPoint y: 146, distance: 44.5
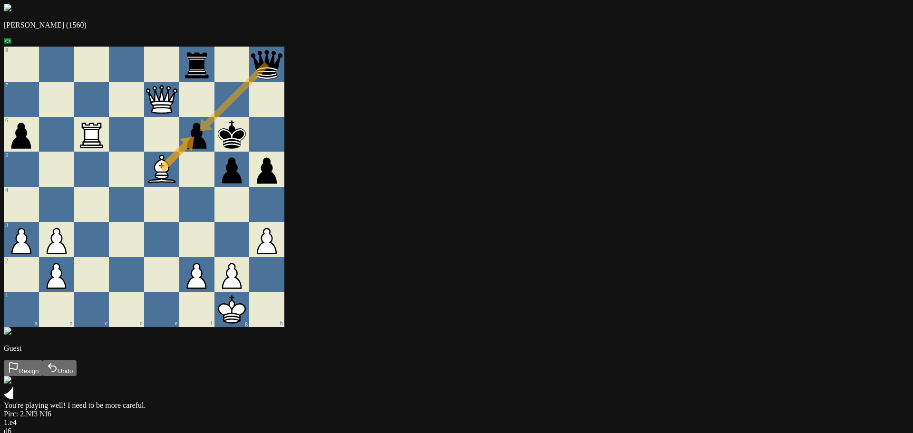
drag, startPoint x: 456, startPoint y: 82, endPoint x: 376, endPoint y: 154, distance: 107.4
drag, startPoint x: 273, startPoint y: 155, endPoint x: 384, endPoint y: 143, distance: 111.4
drag, startPoint x: 385, startPoint y: 80, endPoint x: 382, endPoint y: 144, distance: 63.8
drag, startPoint x: 339, startPoint y: 114, endPoint x: 371, endPoint y: 142, distance: 42.9
drag, startPoint x: 418, startPoint y: 151, endPoint x: 371, endPoint y: 152, distance: 46.6
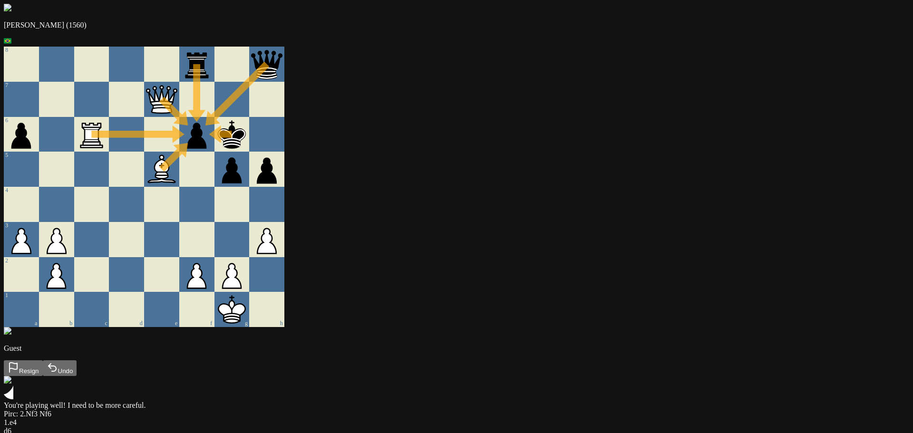
click at [144, 187] on div at bounding box center [126, 169] width 35 height 35
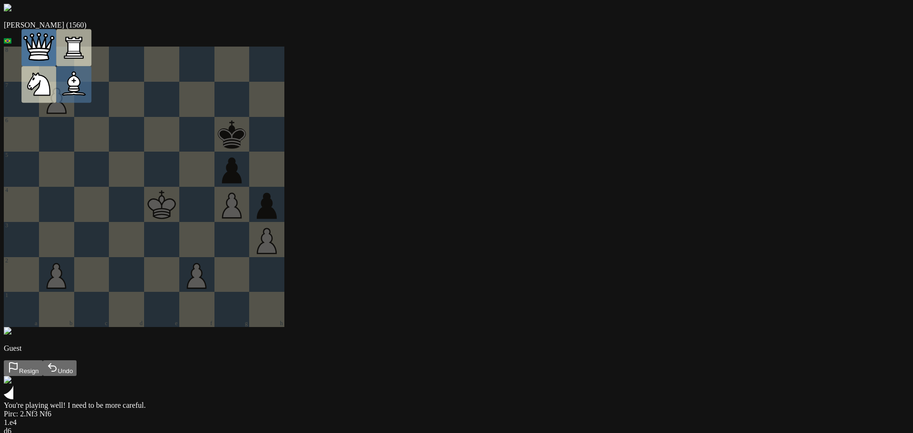
click at [52, 49] on icon at bounding box center [39, 43] width 26 height 13
click at [57, 97] on icon at bounding box center [38, 83] width 35 height 35
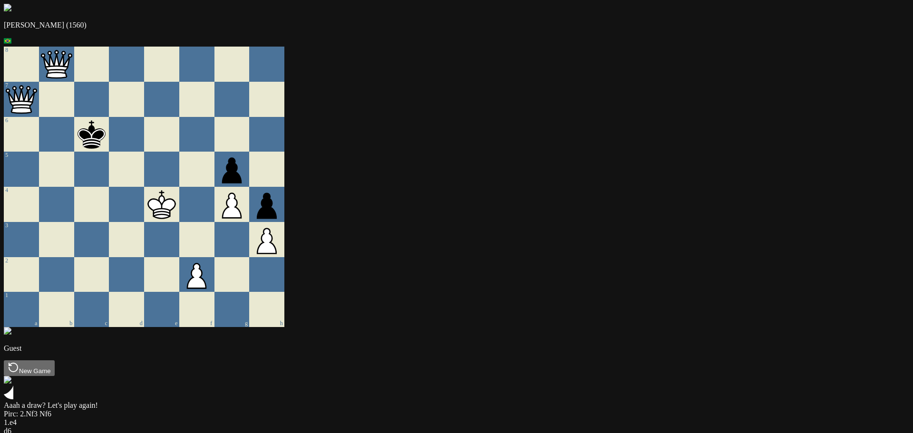
drag, startPoint x: 516, startPoint y: 332, endPoint x: 549, endPoint y: 331, distance: 32.8
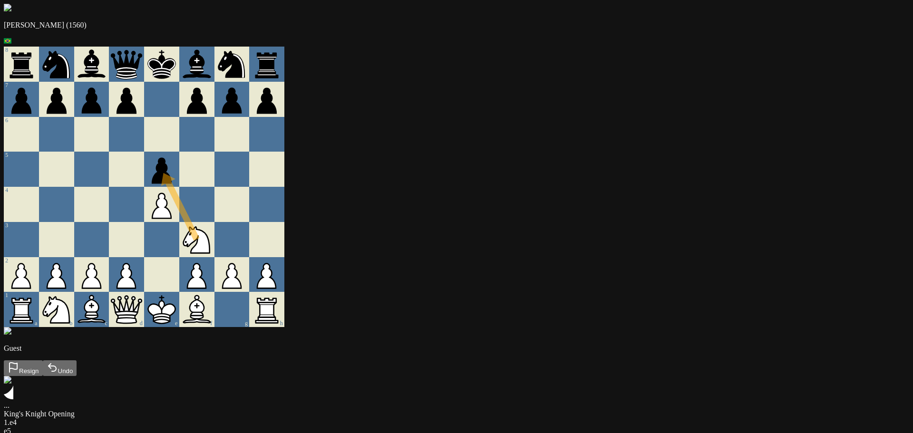
drag, startPoint x: 382, startPoint y: 257, endPoint x: 355, endPoint y: 163, distance: 98.0
click at [250, 166] on div at bounding box center [231, 169] width 35 height 35
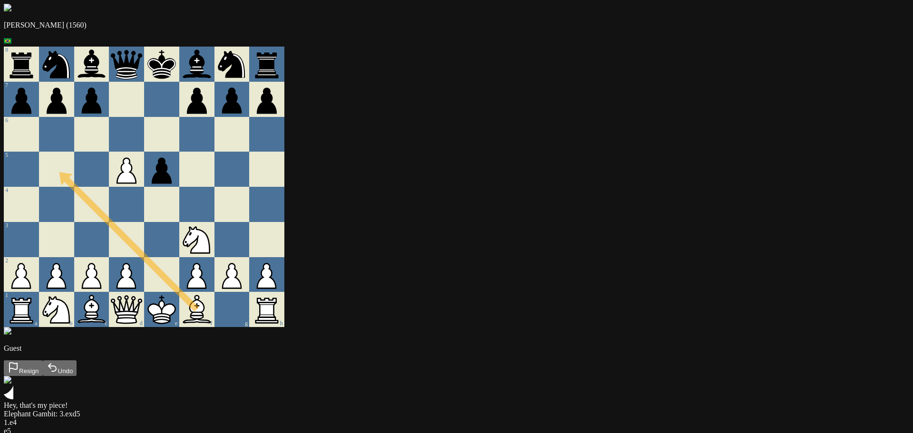
drag, startPoint x: 391, startPoint y: 319, endPoint x: 250, endPoint y: 181, distance: 196.7
click at [74, 181] on div at bounding box center [56, 169] width 35 height 35
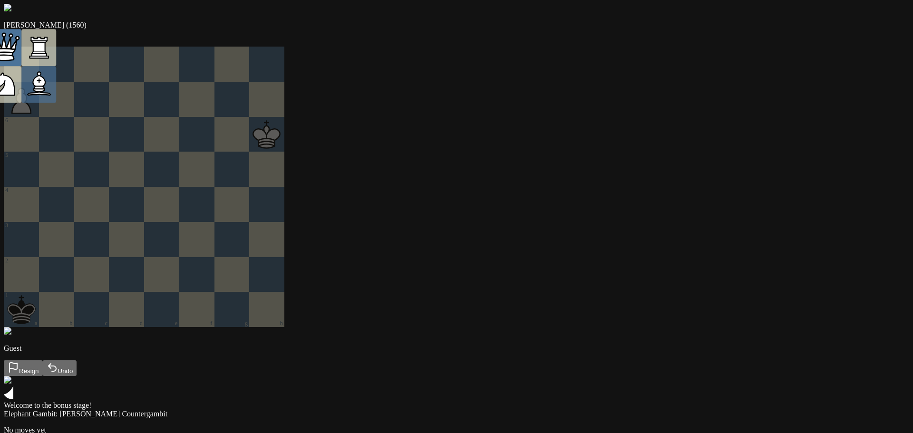
click at [15, 60] on icon at bounding box center [4, 55] width 22 height 12
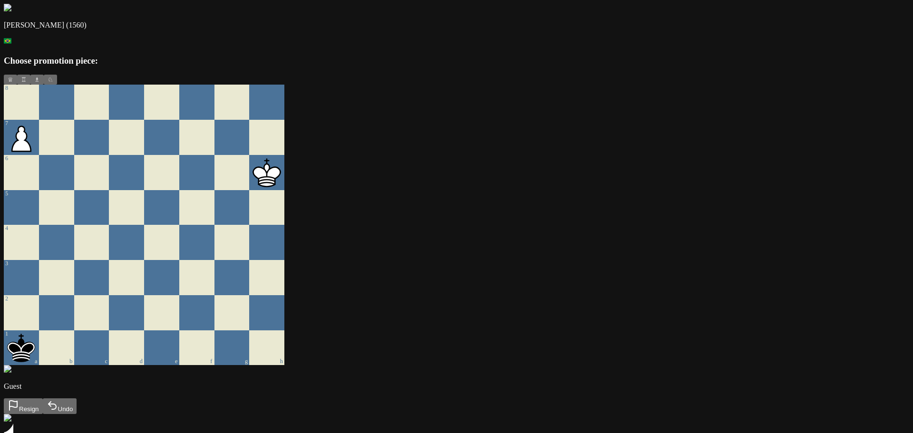
click at [17, 85] on button "♕" at bounding box center [10, 80] width 13 height 10
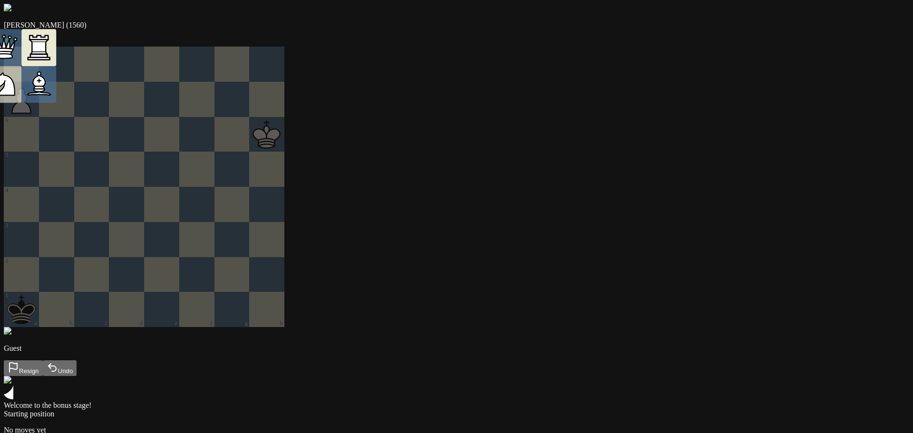
click at [57, 64] on icon at bounding box center [38, 46] width 35 height 35
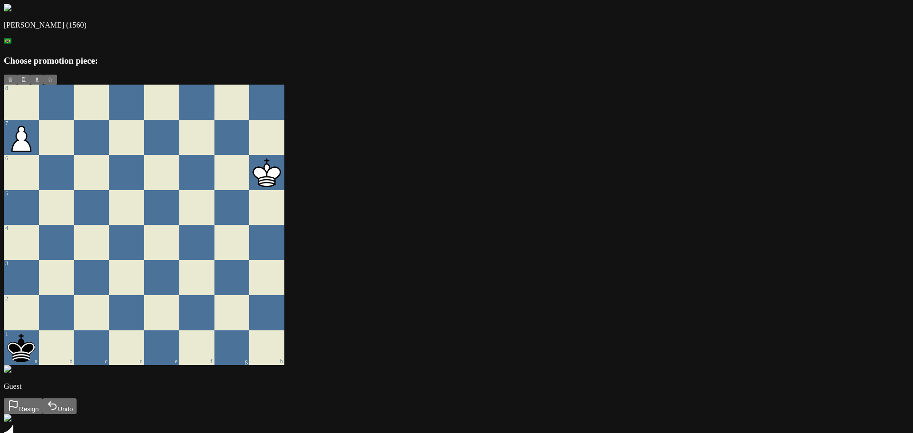
click at [30, 85] on button "♖" at bounding box center [23, 80] width 13 height 10
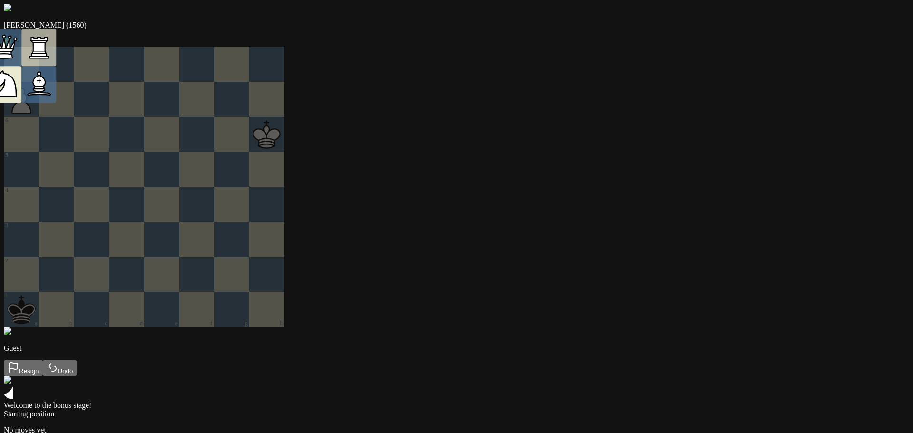
click at [16, 94] on icon at bounding box center [7, 85] width 19 height 24
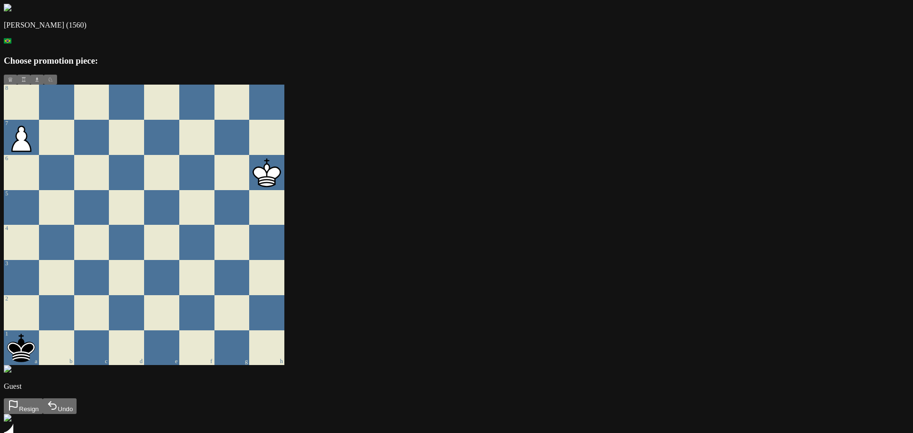
click at [44, 85] on button "♗" at bounding box center [36, 80] width 13 height 10
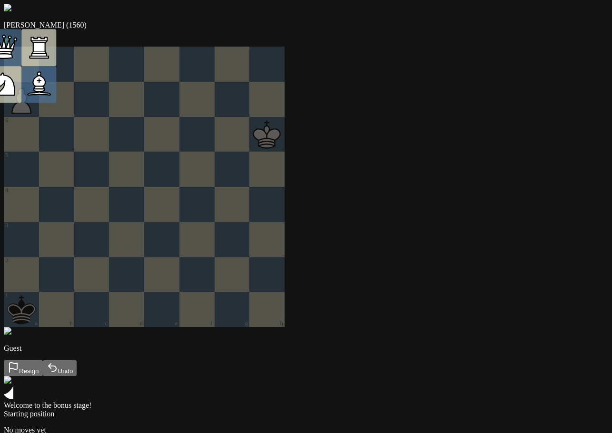
click at [242, 176] on div at bounding box center [144, 187] width 281 height 281
click at [57, 55] on icon at bounding box center [38, 46] width 35 height 35
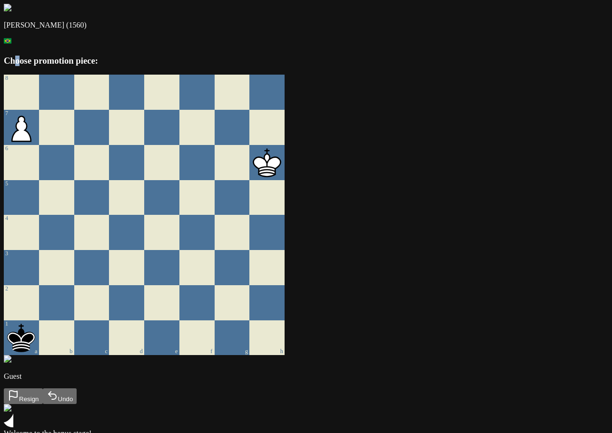
click at [149, 66] on div "Choose promotion piece:" at bounding box center [306, 61] width 604 height 10
click at [136, 66] on div "Choose promotion piece:" at bounding box center [306, 61] width 604 height 10
click at [159, 66] on div "Choose promotion piece:" at bounding box center [306, 61] width 604 height 10
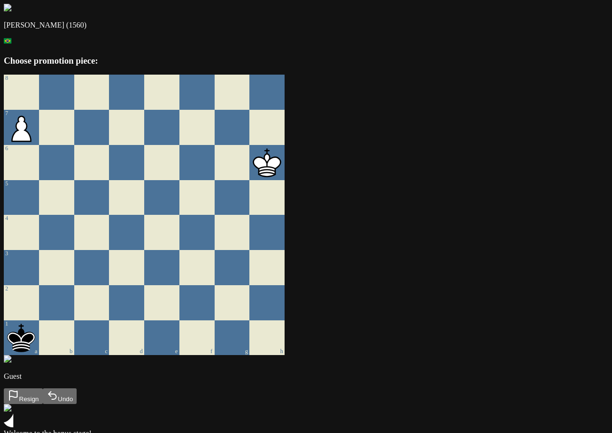
click at [159, 66] on div "Choose promotion piece:" at bounding box center [306, 61] width 604 height 10
click at [68, 66] on div "Choose promotion piece:" at bounding box center [306, 61] width 604 height 10
click at [155, 66] on div "Choose promotion piece:" at bounding box center [306, 61] width 604 height 10
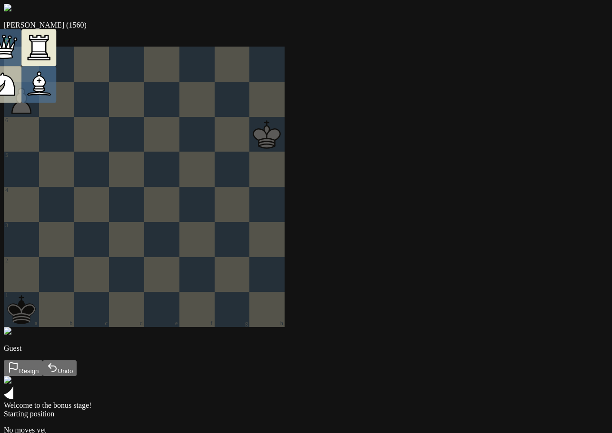
click at [47, 54] on icon at bounding box center [39, 53] width 16 height 2
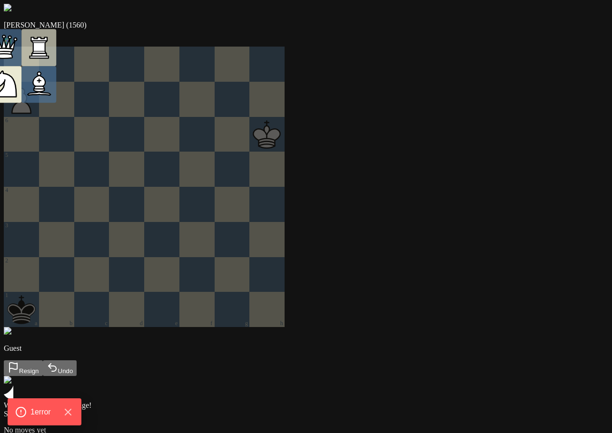
click at [57, 97] on div at bounding box center [38, 84] width 35 height 37
click at [95, 139] on div at bounding box center [144, 187] width 281 height 281
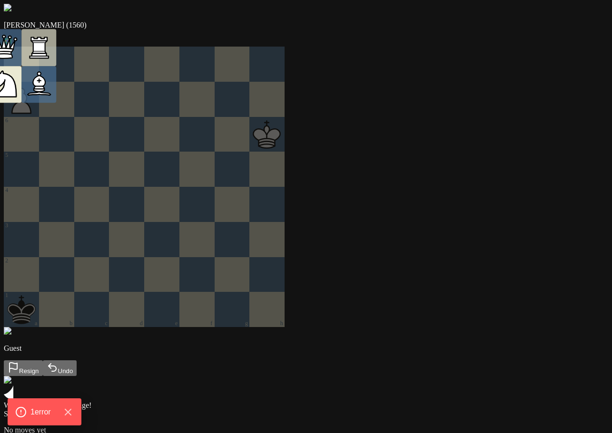
click at [21, 80] on icon at bounding box center [3, 83] width 35 height 35
click at [57, 60] on icon at bounding box center [38, 46] width 35 height 35
click at [57, 96] on icon at bounding box center [38, 83] width 35 height 35
click at [17, 49] on icon at bounding box center [4, 43] width 26 height 13
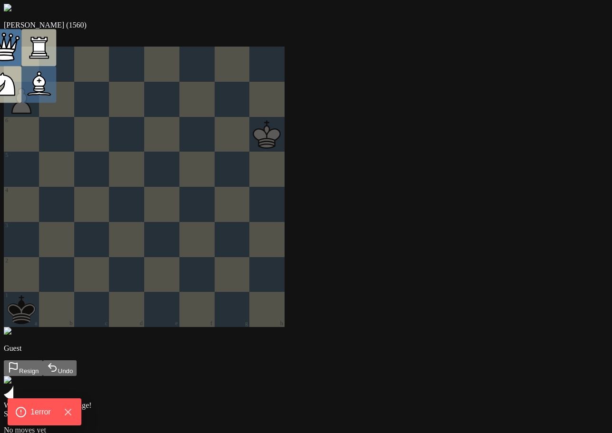
click at [17, 49] on icon at bounding box center [4, 43] width 26 height 13
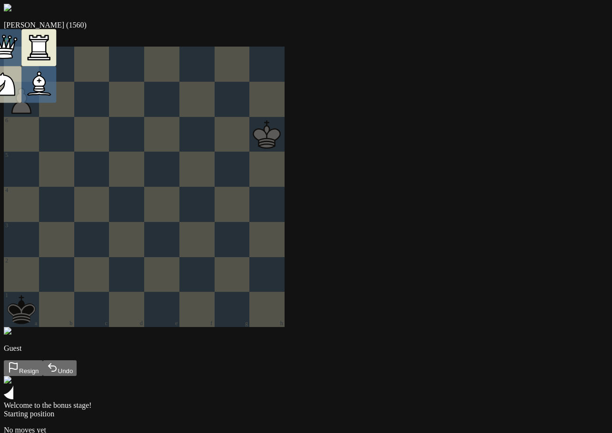
click at [47, 54] on icon at bounding box center [39, 53] width 16 height 2
click at [46, 52] on icon at bounding box center [39, 47] width 14 height 10
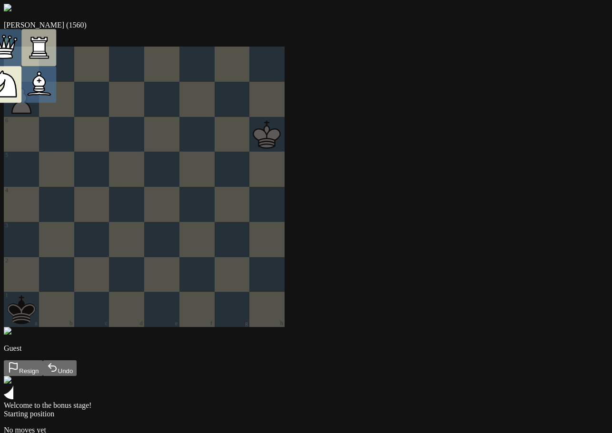
click at [16, 97] on icon at bounding box center [7, 85] width 19 height 24
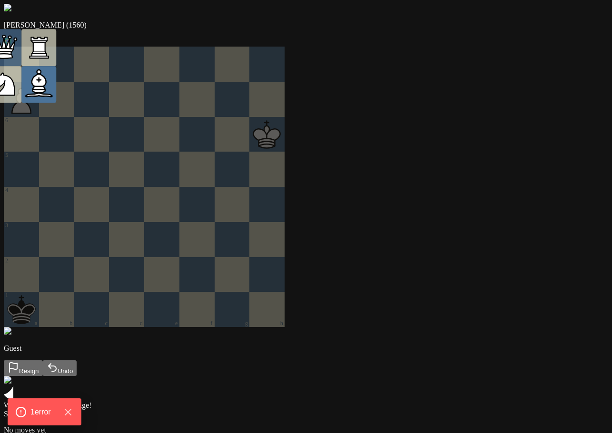
click at [57, 87] on icon at bounding box center [38, 83] width 35 height 35
click at [15, 60] on icon at bounding box center [4, 55] width 22 height 12
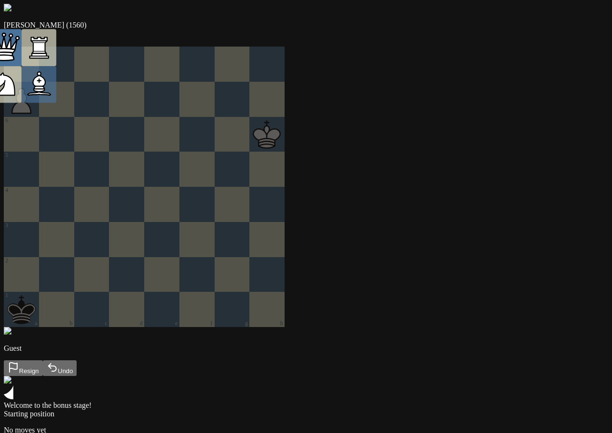
click at [13, 53] on icon at bounding box center [4, 52] width 18 height 0
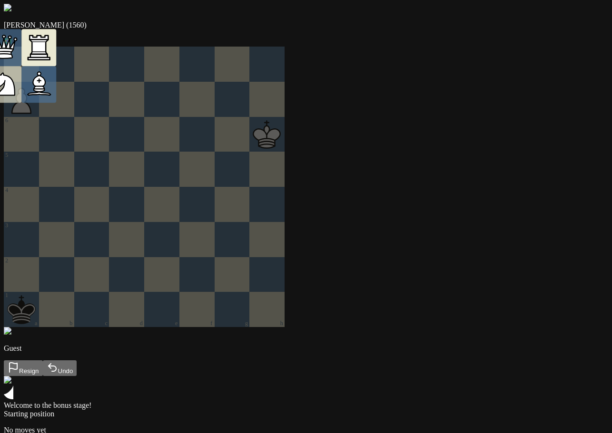
click at [57, 64] on icon at bounding box center [38, 46] width 35 height 35
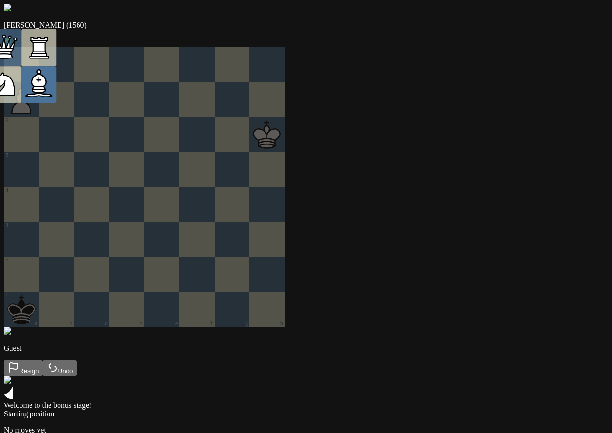
click at [57, 89] on icon at bounding box center [38, 83] width 35 height 35
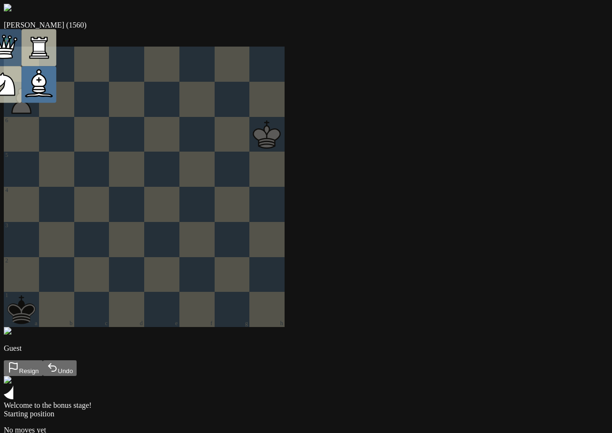
click at [46, 85] on icon at bounding box center [39, 83] width 14 height 19
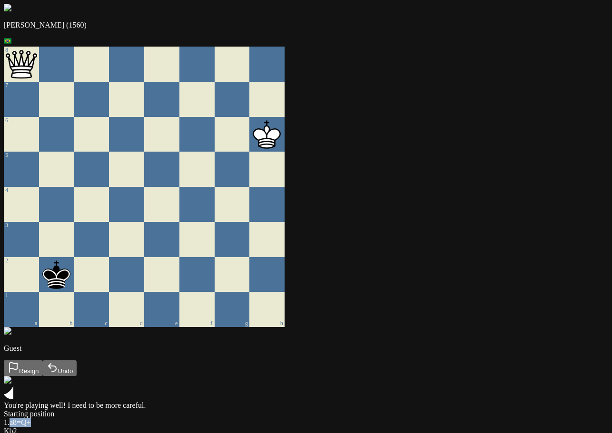
drag, startPoint x: 404, startPoint y: 168, endPoint x: 365, endPoint y: 167, distance: 39.0
click at [365, 418] on div "1 . a8=Q+" at bounding box center [306, 422] width 604 height 9
click at [368, 418] on div "1 . a8=Q+ Kb2" at bounding box center [306, 426] width 604 height 17
drag, startPoint x: 366, startPoint y: 171, endPoint x: 393, endPoint y: 173, distance: 27.1
click at [393, 418] on div "1 . a8=Q+" at bounding box center [306, 422] width 604 height 9
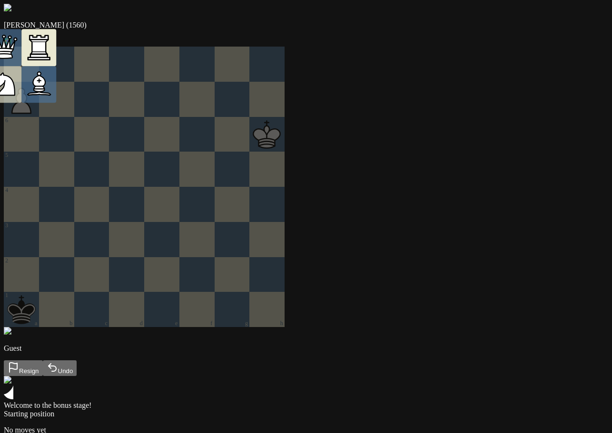
click at [46, 52] on icon at bounding box center [39, 47] width 14 height 10
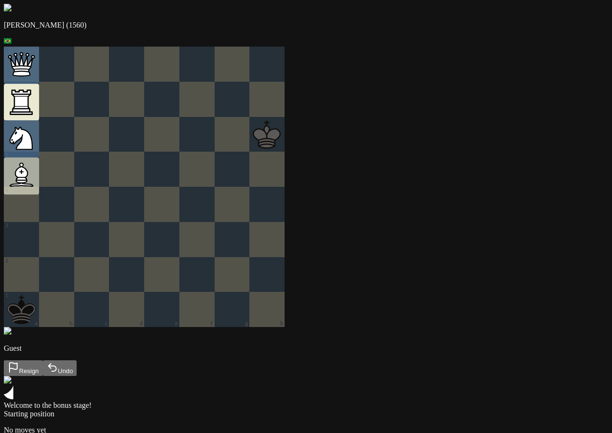
click at [29, 109] on icon at bounding box center [21, 108] width 16 height 2
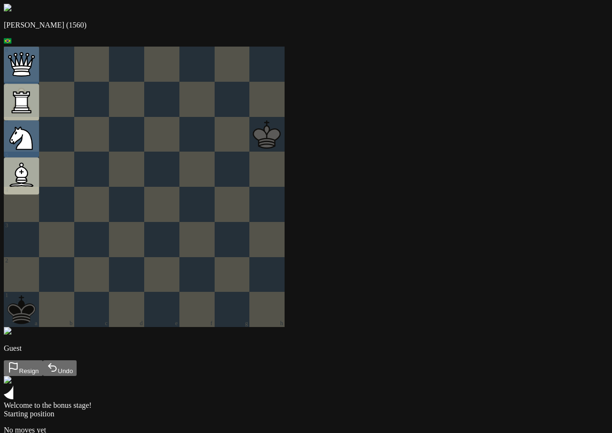
click at [178, 166] on div at bounding box center [144, 187] width 281 height 281
click at [30, 94] on icon at bounding box center [21, 92] width 19 height 4
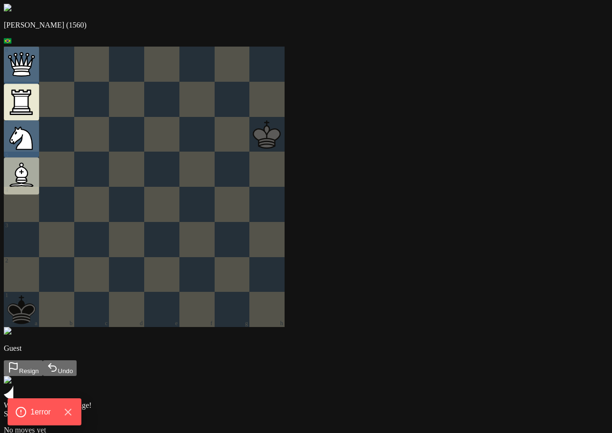
click at [37, 72] on icon at bounding box center [22, 64] width 30 height 30
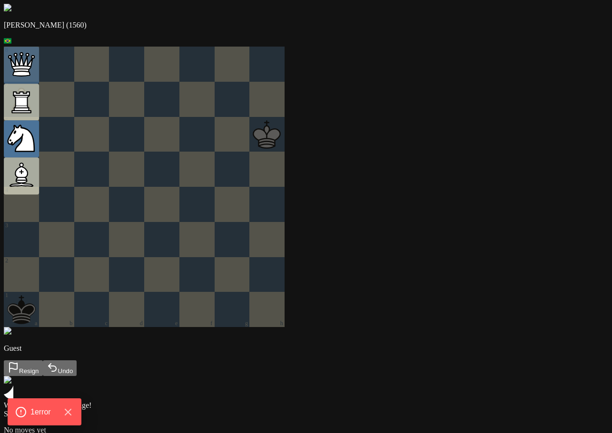
click at [23, 135] on icon at bounding box center [15, 135] width 15 height 19
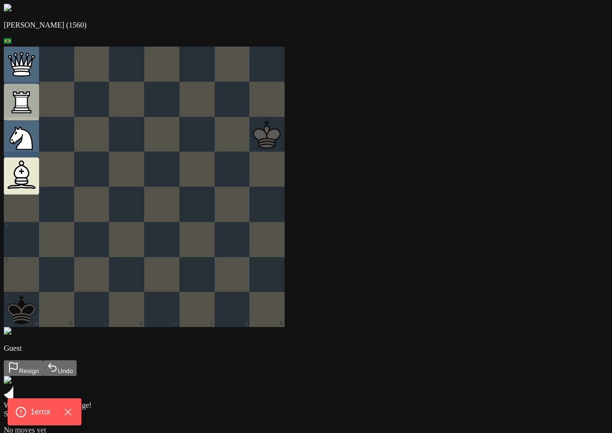
click at [28, 181] on icon at bounding box center [21, 175] width 12 height 12
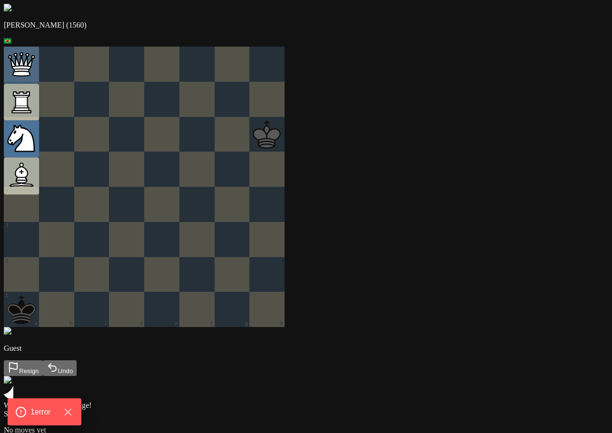
click at [39, 135] on icon at bounding box center [21, 138] width 35 height 35
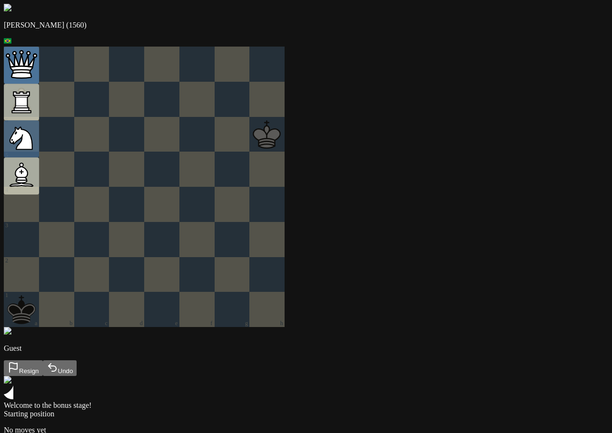
click at [39, 73] on icon at bounding box center [21, 64] width 35 height 35
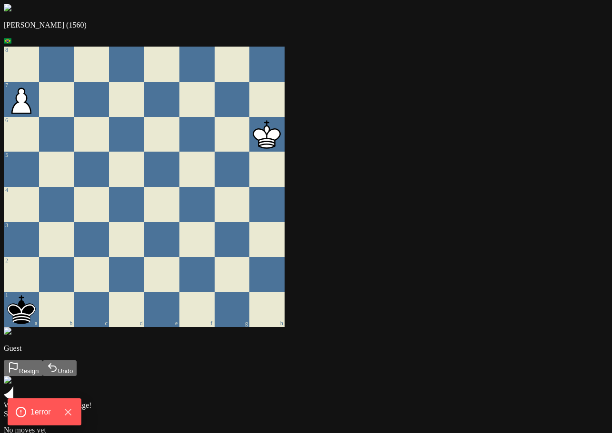
drag, startPoint x: 69, startPoint y: 104, endPoint x: 53, endPoint y: 74, distance: 33.4
click at [53, 74] on div "8 7 6 5 4 3 2 1 a b c d e f g h" at bounding box center [306, 187] width 604 height 281
drag, startPoint x: 53, startPoint y: 90, endPoint x: 52, endPoint y: 73, distance: 16.7
click at [39, 74] on div "8" at bounding box center [21, 64] width 35 height 35
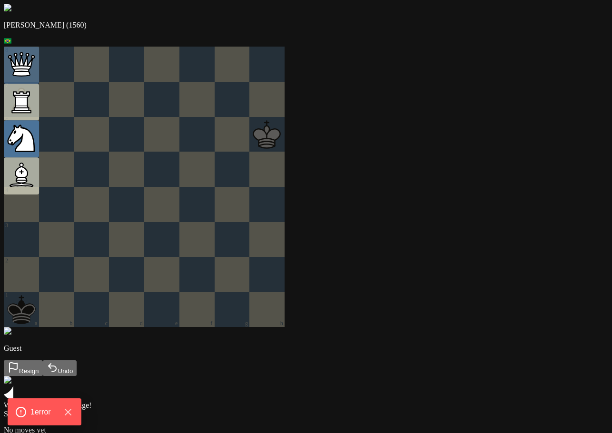
click at [27, 106] on icon at bounding box center [21, 101] width 12 height 9
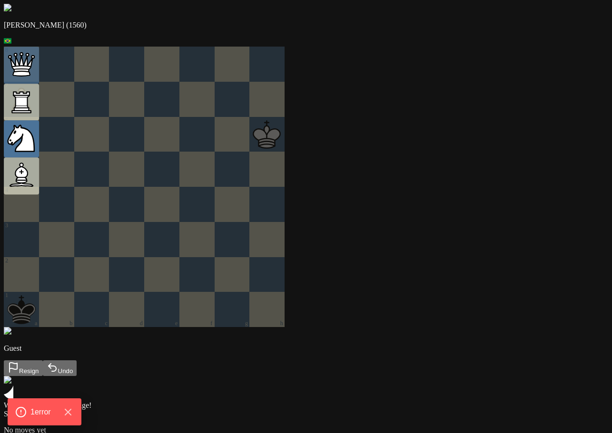
click at [34, 149] on icon at bounding box center [24, 140] width 19 height 24
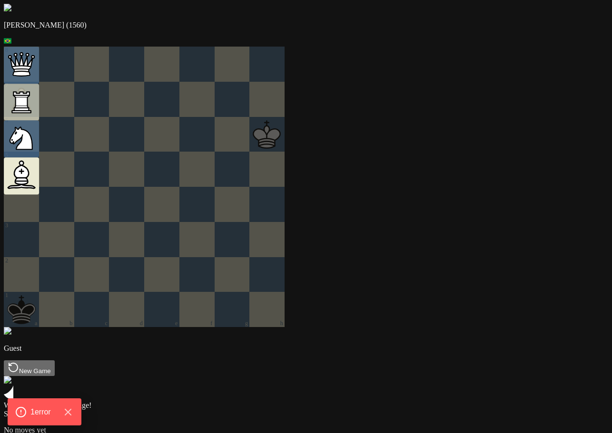
click at [29, 178] on icon at bounding box center [21, 174] width 14 height 19
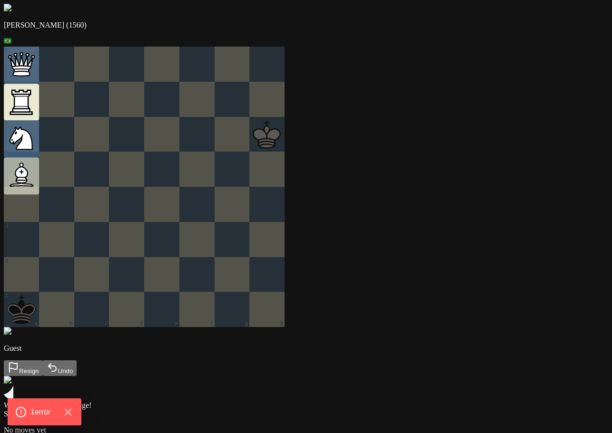
click at [28, 107] on icon at bounding box center [21, 102] width 14 height 10
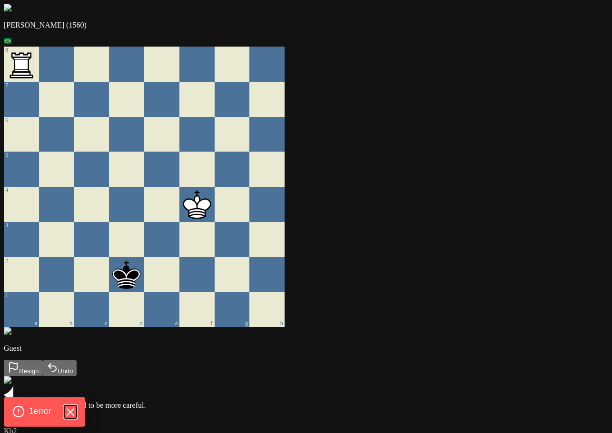
click at [76, 410] on icon "Hide Errors" at bounding box center [70, 412] width 12 height 12
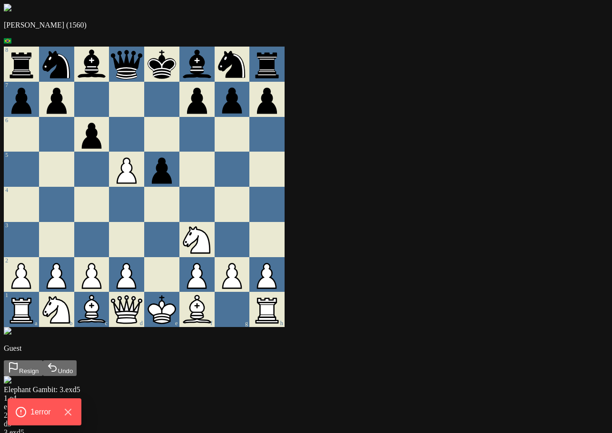
drag, startPoint x: 141, startPoint y: 174, endPoint x: 155, endPoint y: 175, distance: 14.8
click at [127, 151] on div "8 7 6 5 4 3 2 1 a b c d e f g h" at bounding box center [306, 187] width 604 height 281
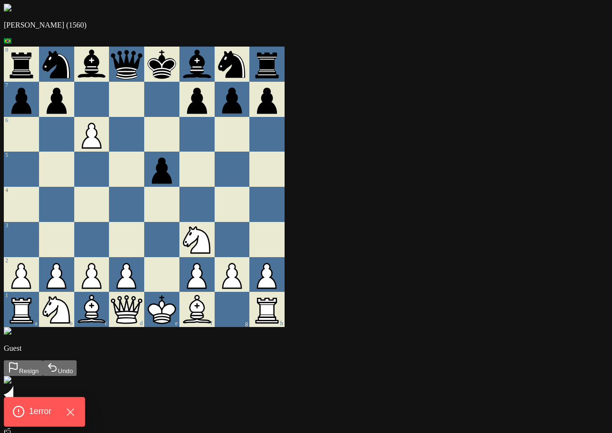
click at [51, 413] on span "1 error" at bounding box center [40, 412] width 22 height 12
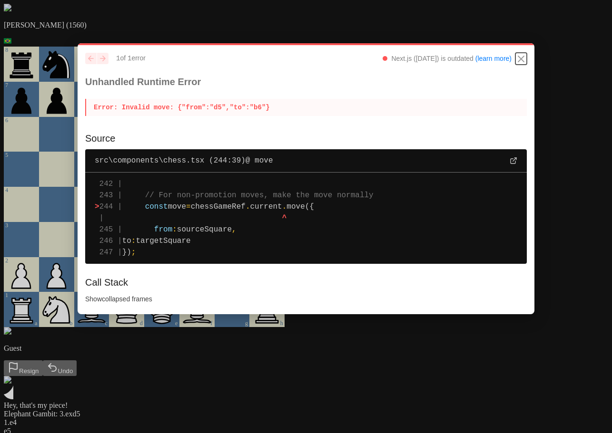
click at [519, 60] on icon "Close" at bounding box center [520, 58] width 11 height 11
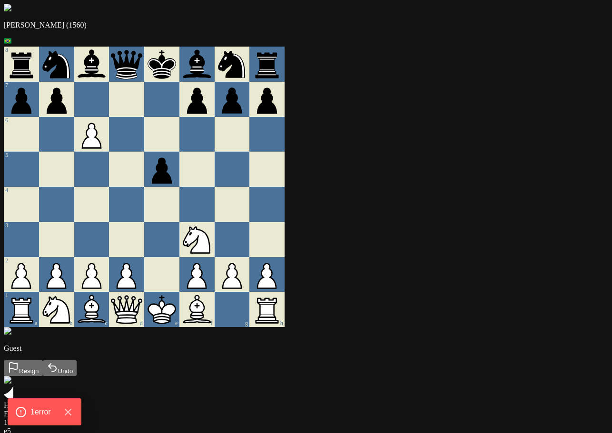
drag, startPoint x: 123, startPoint y: 149, endPoint x: 110, endPoint y: 142, distance: 14.0
click at [109, 204] on div at bounding box center [91, 204] width 35 height 35
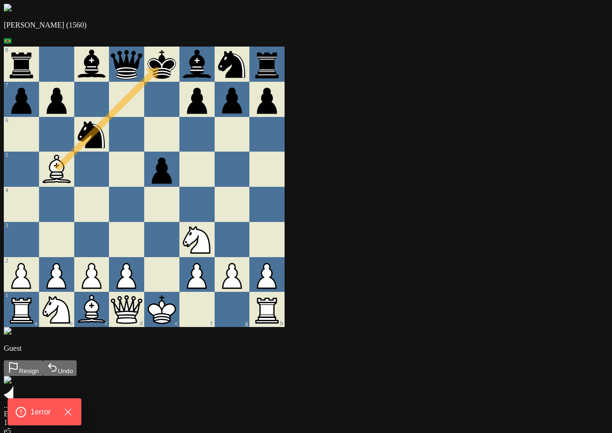
drag, startPoint x: 232, startPoint y: 324, endPoint x: 195, endPoint y: 65, distance: 261.3
click at [144, 148] on div at bounding box center [126, 134] width 35 height 35
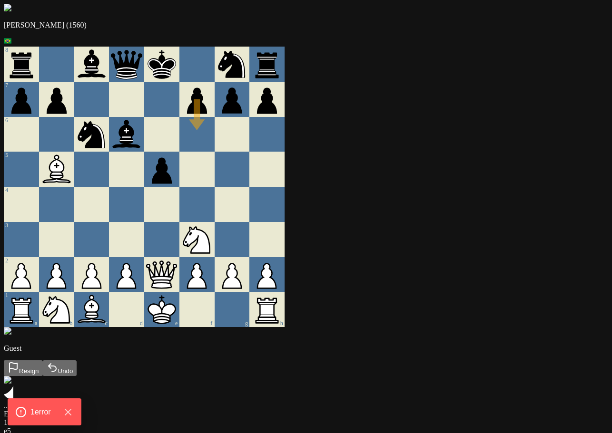
drag, startPoint x: 228, startPoint y: 114, endPoint x: 226, endPoint y: 136, distance: 22.4
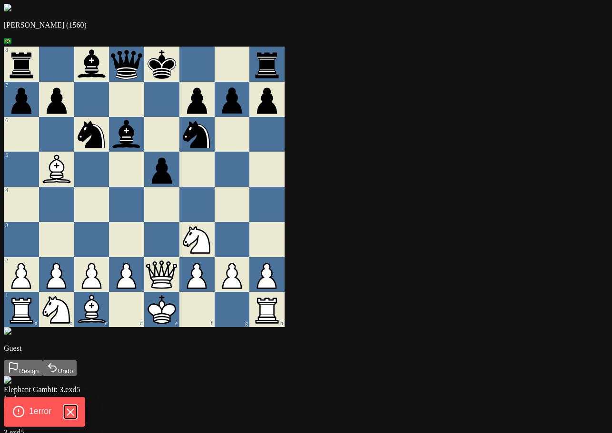
click at [76, 418] on icon "Hide Errors" at bounding box center [70, 412] width 12 height 12
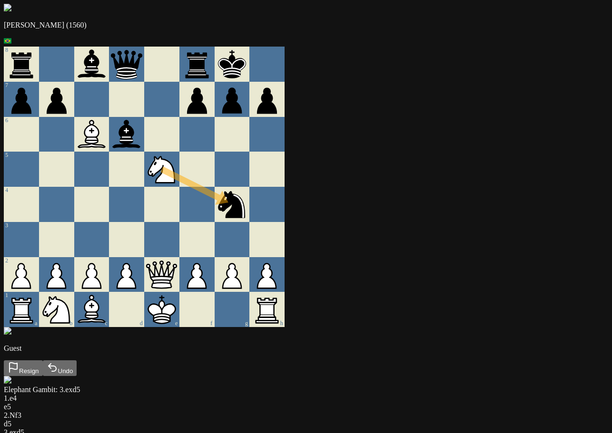
drag, startPoint x: 217, startPoint y: 198, endPoint x: 256, endPoint y: 216, distance: 43.2
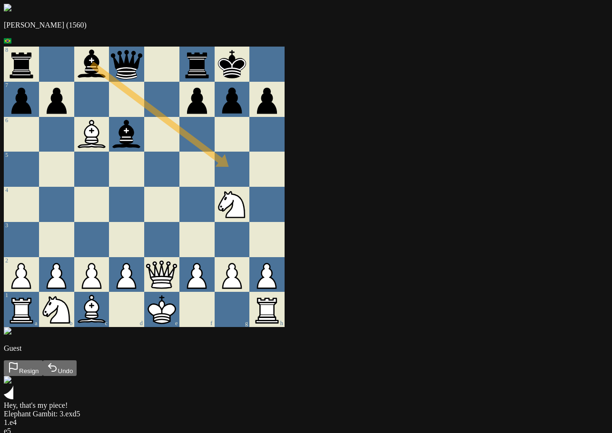
drag, startPoint x: 142, startPoint y: 65, endPoint x: 262, endPoint y: 212, distance: 189.5
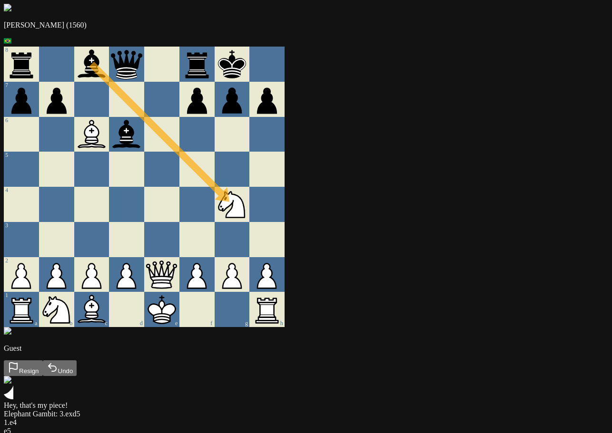
click at [214, 180] on div at bounding box center [196, 169] width 35 height 35
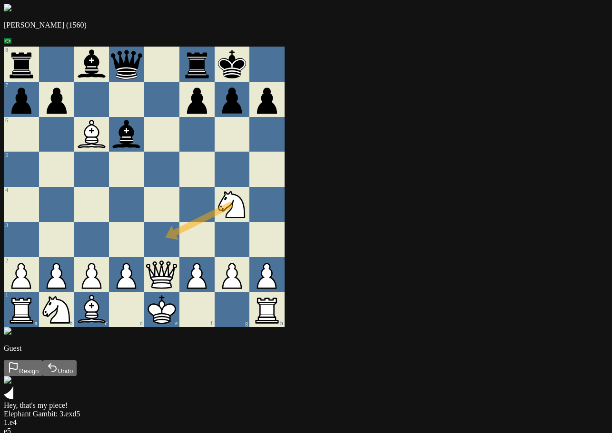
drag, startPoint x: 274, startPoint y: 223, endPoint x: 198, endPoint y: 256, distance: 83.0
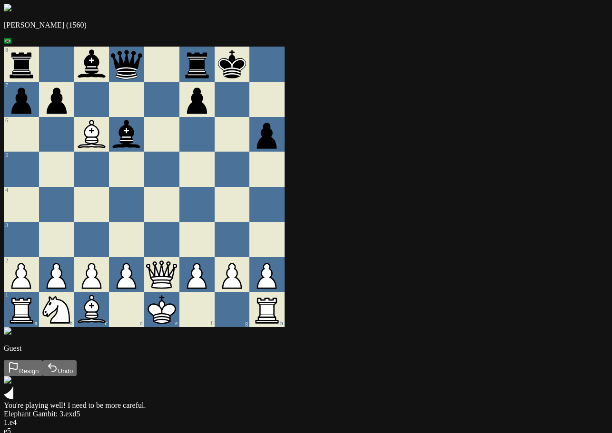
drag, startPoint x: 203, startPoint y: 293, endPoint x: 258, endPoint y: 224, distance: 88.3
click at [179, 199] on div at bounding box center [161, 204] width 35 height 35
drag, startPoint x: 130, startPoint y: 147, endPoint x: 190, endPoint y: 208, distance: 85.4
drag, startPoint x: 205, startPoint y: 217, endPoint x: 277, endPoint y: 132, distance: 111.7
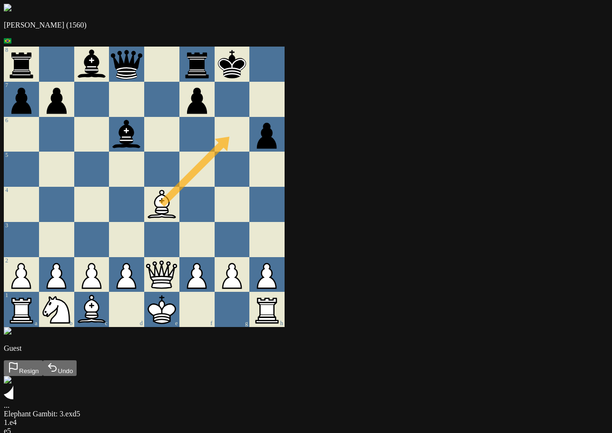
click at [250, 132] on div at bounding box center [231, 134] width 35 height 35
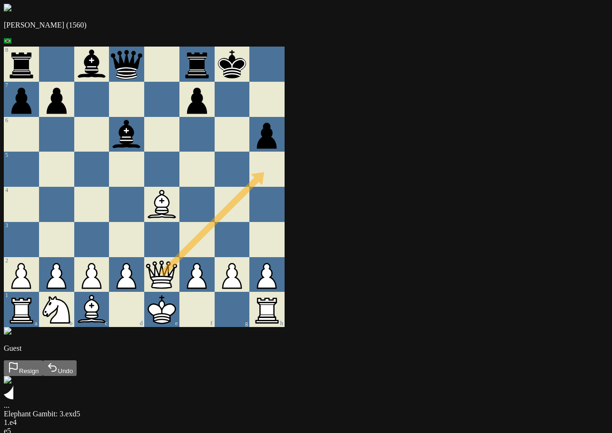
drag, startPoint x: 198, startPoint y: 284, endPoint x: 309, endPoint y: 169, distance: 159.4
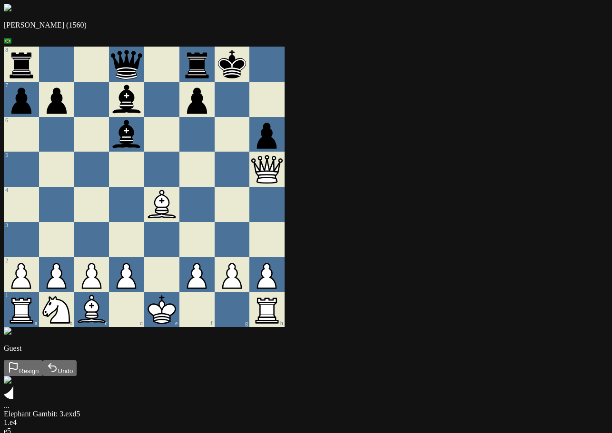
drag, startPoint x: 298, startPoint y: 177, endPoint x: 296, endPoint y: 147, distance: 30.5
click at [250, 185] on div at bounding box center [231, 169] width 35 height 35
drag, startPoint x: 159, startPoint y: 64, endPoint x: 247, endPoint y: 147, distance: 121.1
drag, startPoint x: 174, startPoint y: 293, endPoint x: 172, endPoint y: 249, distance: 44.3
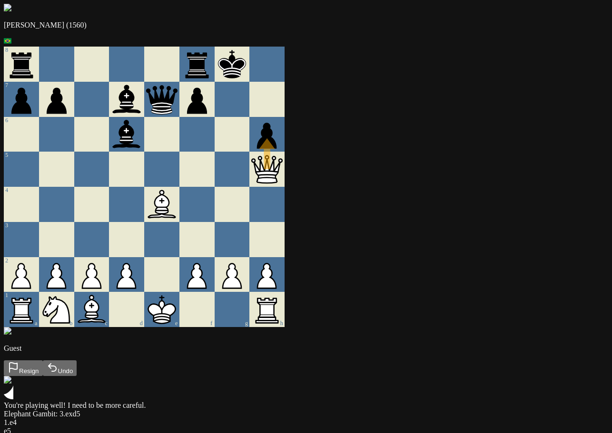
drag, startPoint x: 300, startPoint y: 182, endPoint x: 297, endPoint y: 150, distance: 31.5
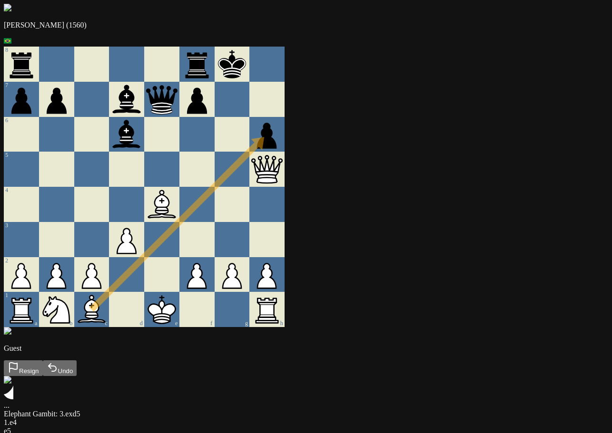
drag, startPoint x: 125, startPoint y: 323, endPoint x: 315, endPoint y: 144, distance: 261.0
click at [214, 257] on div at bounding box center [196, 239] width 35 height 35
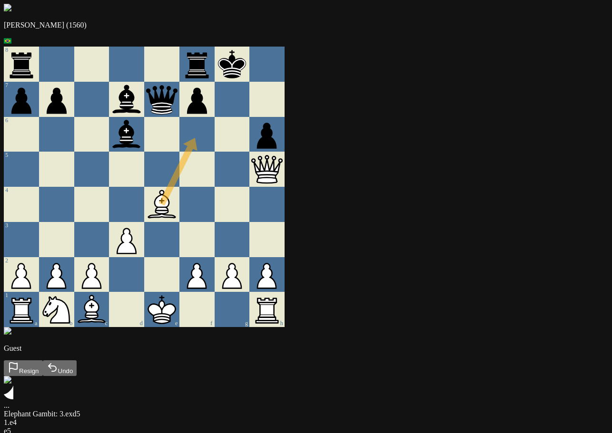
drag, startPoint x: 191, startPoint y: 219, endPoint x: 259, endPoint y: 138, distance: 106.3
click at [250, 139] on div at bounding box center [231, 134] width 35 height 35
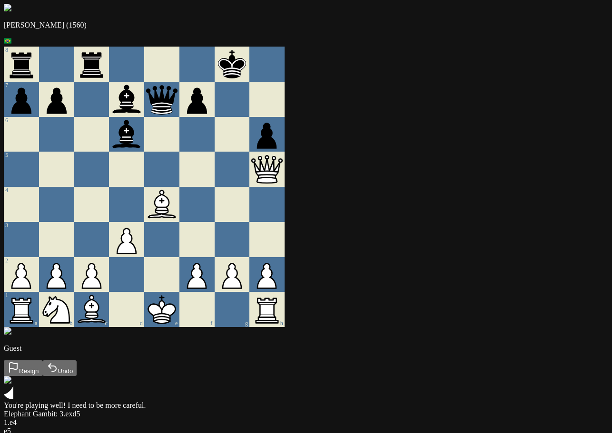
click at [284, 176] on icon at bounding box center [266, 169] width 35 height 35
drag, startPoint x: 303, startPoint y: 169, endPoint x: 296, endPoint y: 110, distance: 59.8
click at [214, 141] on div at bounding box center [196, 134] width 35 height 35
drag, startPoint x: 200, startPoint y: 218, endPoint x: 239, endPoint y: 178, distance: 56.2
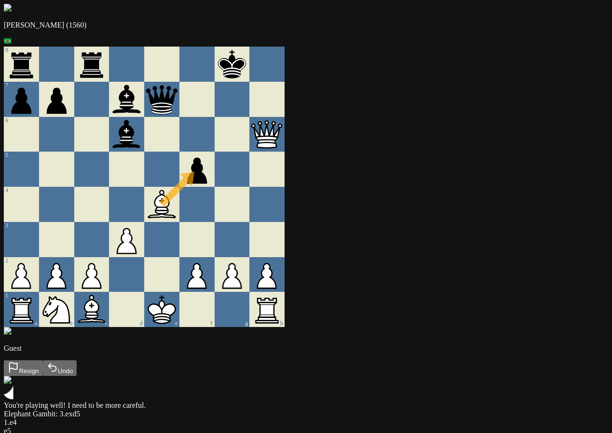
click at [250, 200] on div at bounding box center [231, 204] width 35 height 35
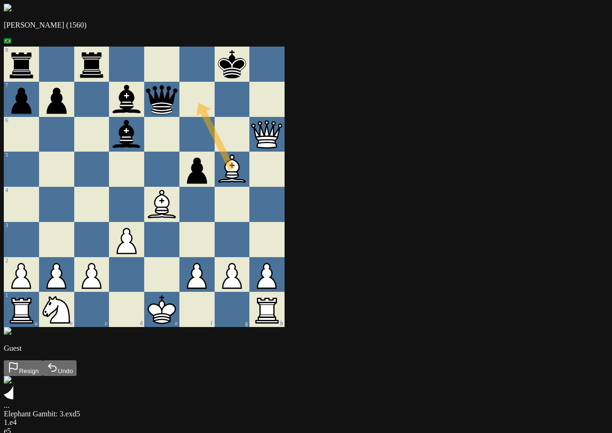
drag, startPoint x: 272, startPoint y: 177, endPoint x: 204, endPoint y: 112, distance: 94.2
click at [179, 246] on div at bounding box center [161, 239] width 35 height 35
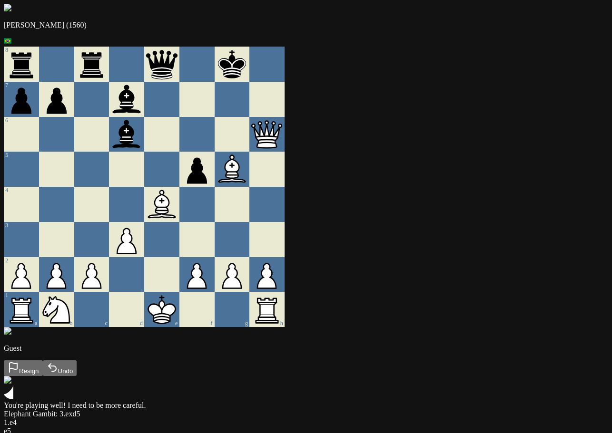
drag, startPoint x: 261, startPoint y: 177, endPoint x: 227, endPoint y: 146, distance: 46.1
click at [214, 150] on div at bounding box center [196, 134] width 35 height 35
drag, startPoint x: 299, startPoint y: 139, endPoint x: 274, endPoint y: 107, distance: 40.7
click at [250, 137] on div at bounding box center [231, 134] width 35 height 35
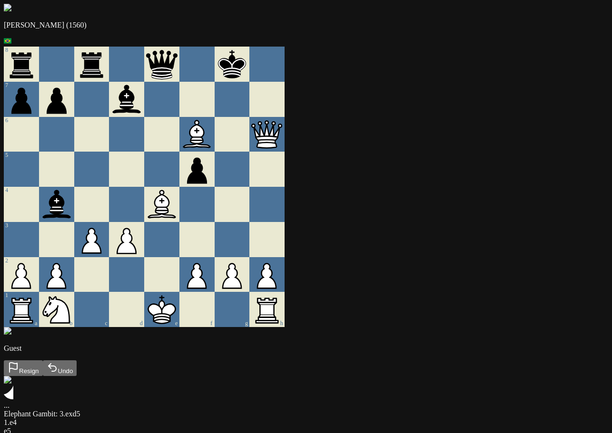
drag, startPoint x: 307, startPoint y: 141, endPoint x: 272, endPoint y: 125, distance: 38.3
click at [250, 147] on div at bounding box center [231, 134] width 35 height 35
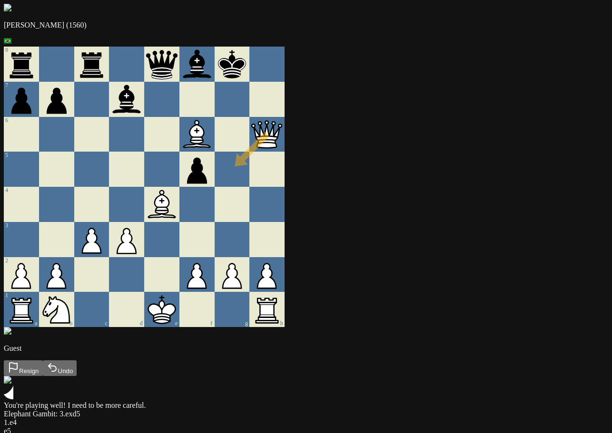
drag, startPoint x: 294, startPoint y: 144, endPoint x: 271, endPoint y: 165, distance: 31.4
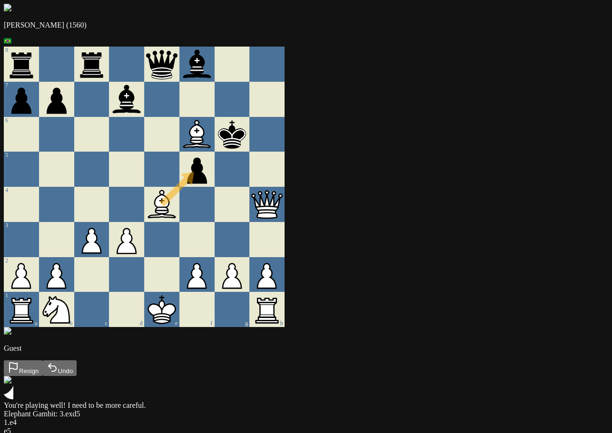
drag, startPoint x: 200, startPoint y: 217, endPoint x: 233, endPoint y: 182, distance: 48.1
click at [214, 216] on div at bounding box center [196, 204] width 35 height 35
drag, startPoint x: 305, startPoint y: 226, endPoint x: 274, endPoint y: 185, distance: 50.6
click at [243, 183] on icon at bounding box center [232, 177] width 22 height 12
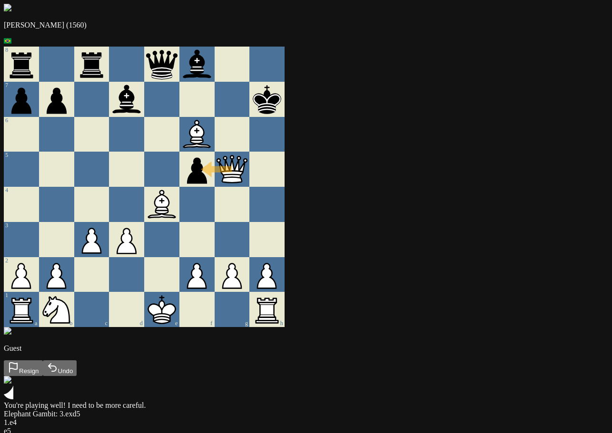
drag, startPoint x: 256, startPoint y: 188, endPoint x: 231, endPoint y: 190, distance: 24.8
click at [250, 241] on div at bounding box center [231, 239] width 35 height 35
click at [214, 324] on div "f" at bounding box center [196, 309] width 35 height 35
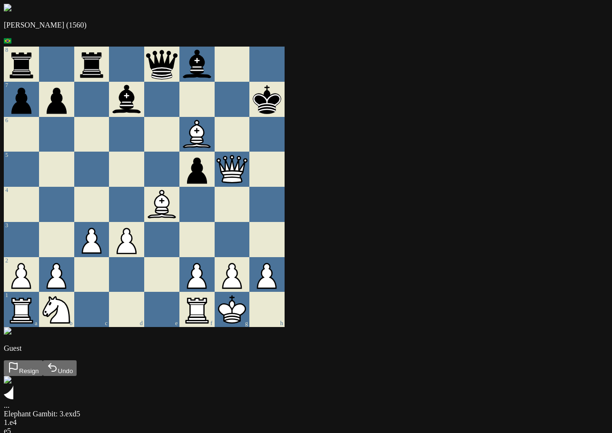
drag, startPoint x: 229, startPoint y: 323, endPoint x: 211, endPoint y: 324, distance: 18.1
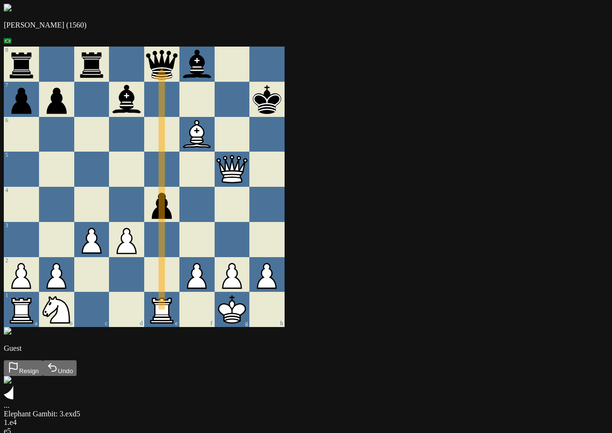
drag, startPoint x: 193, startPoint y: 60, endPoint x: 148, endPoint y: 192, distance: 139.7
click at [144, 187] on div at bounding box center [126, 169] width 35 height 35
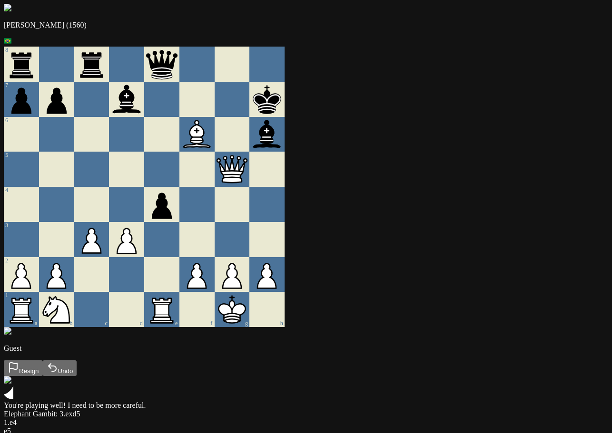
drag, startPoint x: 267, startPoint y: 185, endPoint x: 223, endPoint y: 217, distance: 53.7
click at [214, 214] on div at bounding box center [196, 204] width 35 height 35
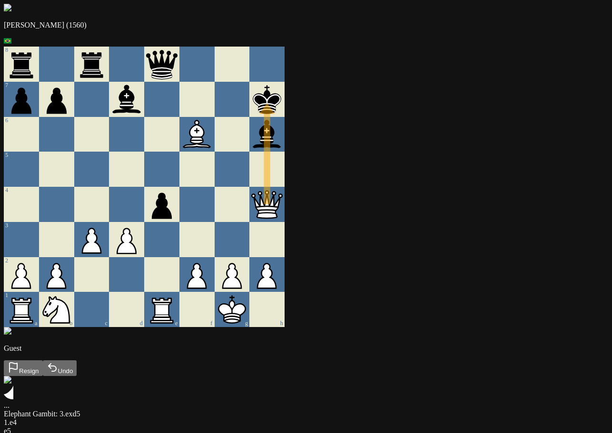
drag, startPoint x: 264, startPoint y: 182, endPoint x: 308, endPoint y: 112, distance: 82.3
click at [250, 173] on div at bounding box center [231, 169] width 35 height 35
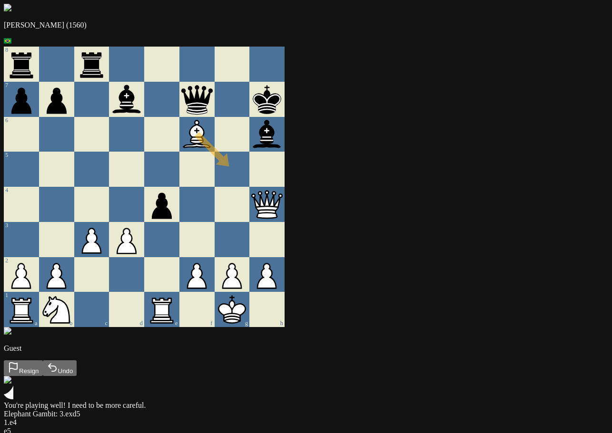
drag, startPoint x: 231, startPoint y: 150, endPoint x: 268, endPoint y: 178, distance: 46.4
drag, startPoint x: 263, startPoint y: 115, endPoint x: 270, endPoint y: 116, distance: 7.1
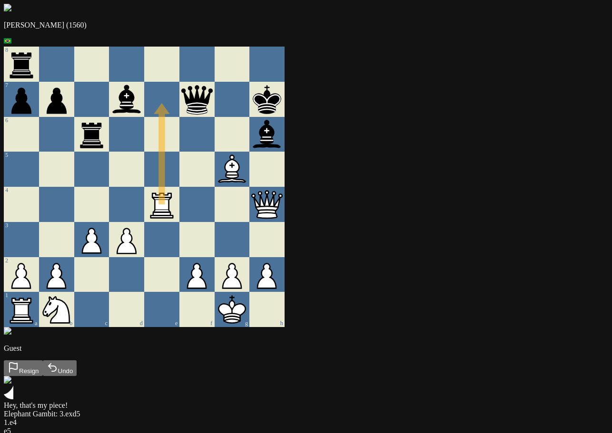
drag, startPoint x: 196, startPoint y: 332, endPoint x: 188, endPoint y: 120, distance: 212.2
click at [179, 152] on div at bounding box center [161, 134] width 35 height 35
drag, startPoint x: 198, startPoint y: 200, endPoint x: 194, endPoint y: 110, distance: 89.5
drag, startPoint x: 194, startPoint y: 110, endPoint x: 228, endPoint y: 110, distance: 33.8
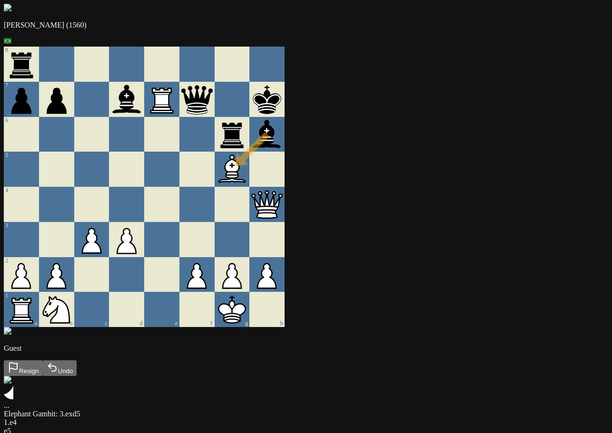
drag, startPoint x: 303, startPoint y: 148, endPoint x: 281, endPoint y: 178, distance: 38.0
click at [214, 212] on div at bounding box center [196, 204] width 35 height 35
drag, startPoint x: 259, startPoint y: 156, endPoint x: 260, endPoint y: 191, distance: 34.3
drag, startPoint x: 223, startPoint y: 112, endPoint x: 228, endPoint y: 117, distance: 7.4
click at [179, 179] on div at bounding box center [161, 169] width 35 height 35
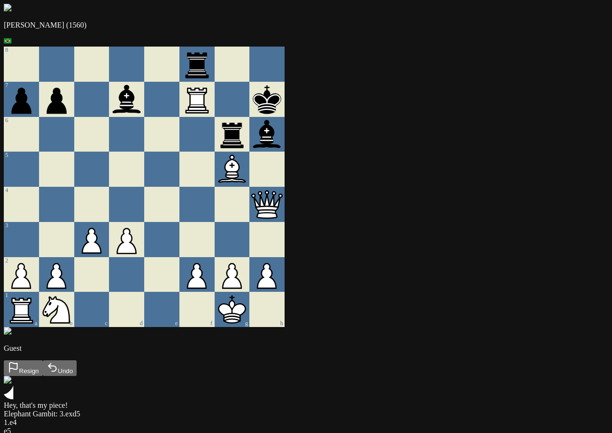
drag, startPoint x: 285, startPoint y: 168, endPoint x: 304, endPoint y: 145, distance: 30.4
click at [214, 222] on div at bounding box center [196, 204] width 35 height 35
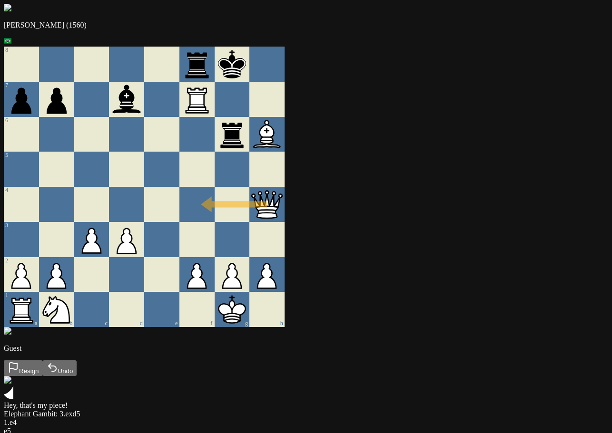
drag, startPoint x: 308, startPoint y: 214, endPoint x: 238, endPoint y: 215, distance: 69.9
drag, startPoint x: 299, startPoint y: 214, endPoint x: 234, endPoint y: 213, distance: 64.7
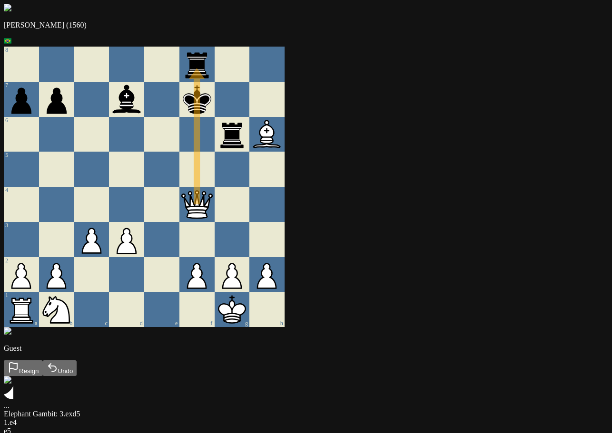
drag, startPoint x: 300, startPoint y: 218, endPoint x: 233, endPoint y: 85, distance: 148.9
click at [250, 187] on div at bounding box center [231, 169] width 35 height 35
drag, startPoint x: 296, startPoint y: 145, endPoint x: 242, endPoint y: 89, distance: 77.7
click at [214, 171] on div at bounding box center [196, 169] width 35 height 35
drag, startPoint x: 282, startPoint y: 150, endPoint x: 245, endPoint y: 147, distance: 36.7
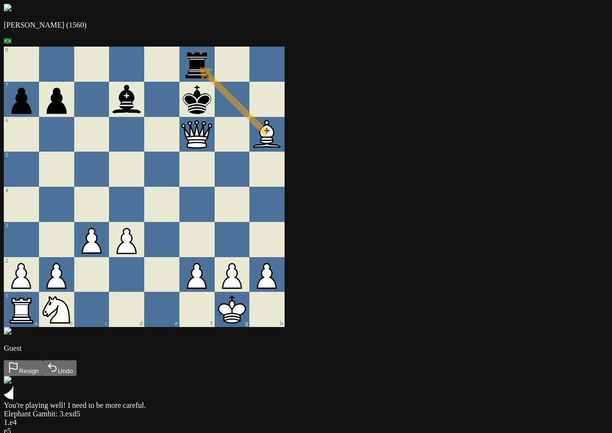
drag, startPoint x: 301, startPoint y: 149, endPoint x: 241, endPoint y: 67, distance: 101.8
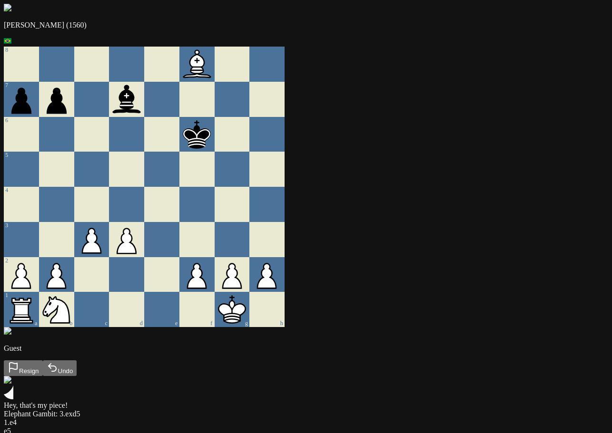
click at [214, 199] on div at bounding box center [196, 204] width 35 height 35
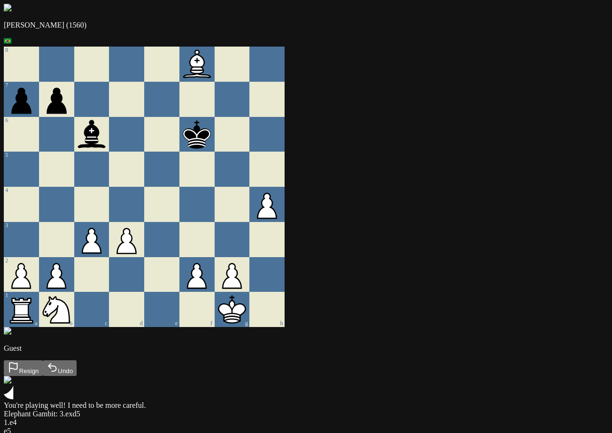
drag, startPoint x: 307, startPoint y: 280, endPoint x: 304, endPoint y: 178, distance: 101.3
click at [284, 178] on div at bounding box center [266, 169] width 35 height 35
drag, startPoint x: 299, startPoint y: 209, endPoint x: 298, endPoint y: 136, distance: 73.2
click at [284, 136] on div at bounding box center [266, 134] width 35 height 35
drag, startPoint x: 297, startPoint y: 136, endPoint x: 297, endPoint y: 107, distance: 29.5
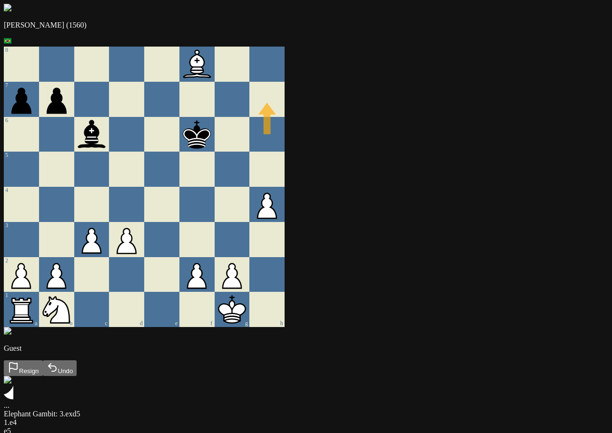
click at [284, 107] on div at bounding box center [266, 99] width 35 height 35
drag, startPoint x: 233, startPoint y: 219, endPoint x: 239, endPoint y: 183, distance: 37.1
drag, startPoint x: 306, startPoint y: 152, endPoint x: 306, endPoint y: 127, distance: 24.3
click at [250, 152] on div at bounding box center [231, 134] width 35 height 35
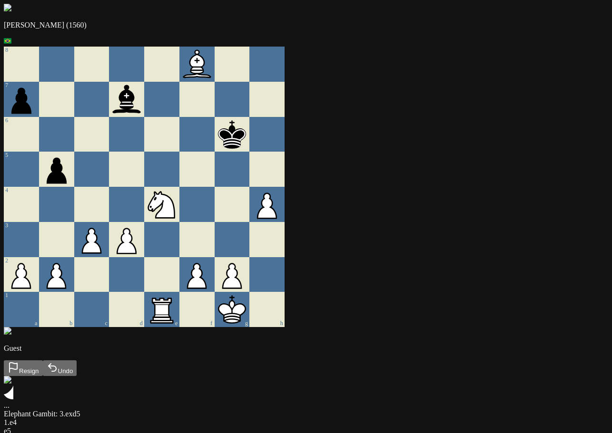
drag, startPoint x: 205, startPoint y: 208, endPoint x: 266, endPoint y: 181, distance: 66.8
click at [250, 181] on div at bounding box center [231, 169] width 35 height 35
drag, startPoint x: 187, startPoint y: 208, endPoint x: 136, endPoint y: 170, distance: 63.4
drag, startPoint x: 136, startPoint y: 170, endPoint x: 198, endPoint y: 111, distance: 85.4
click at [179, 187] on div at bounding box center [161, 169] width 35 height 35
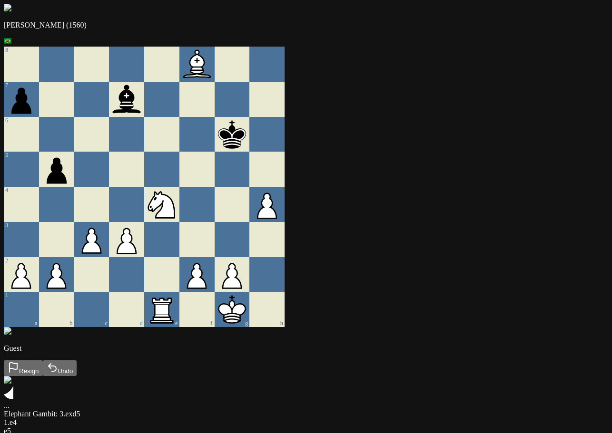
click at [179, 187] on div at bounding box center [161, 169] width 35 height 35
drag, startPoint x: 199, startPoint y: 212, endPoint x: 263, endPoint y: 180, distance: 71.2
click at [250, 180] on div at bounding box center [231, 169] width 35 height 35
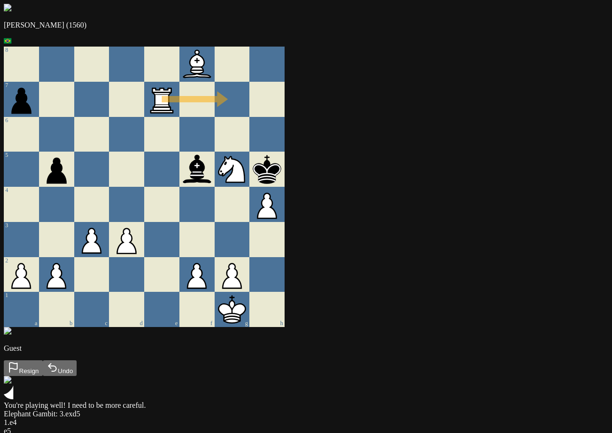
drag, startPoint x: 194, startPoint y: 107, endPoint x: 279, endPoint y: 111, distance: 84.8
click at [250, 111] on div at bounding box center [231, 99] width 35 height 35
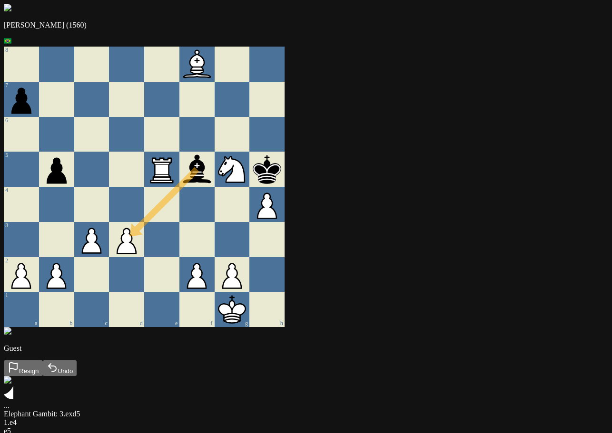
drag, startPoint x: 230, startPoint y: 179, endPoint x: 162, endPoint y: 245, distance: 94.8
drag, startPoint x: 270, startPoint y: 175, endPoint x: 236, endPoint y: 98, distance: 84.1
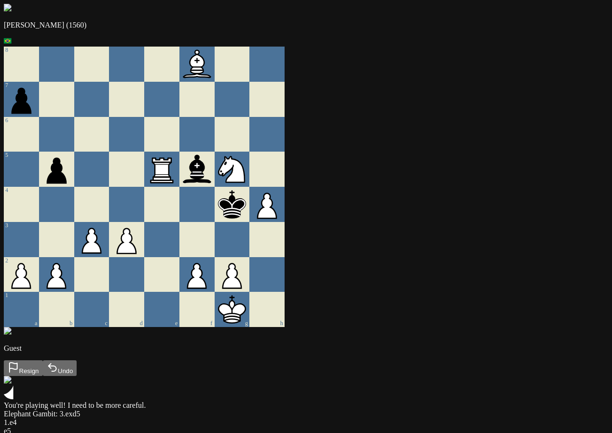
drag, startPoint x: 237, startPoint y: 264, endPoint x: 236, endPoint y: 251, distance: 13.3
click at [214, 251] on div at bounding box center [196, 239] width 35 height 35
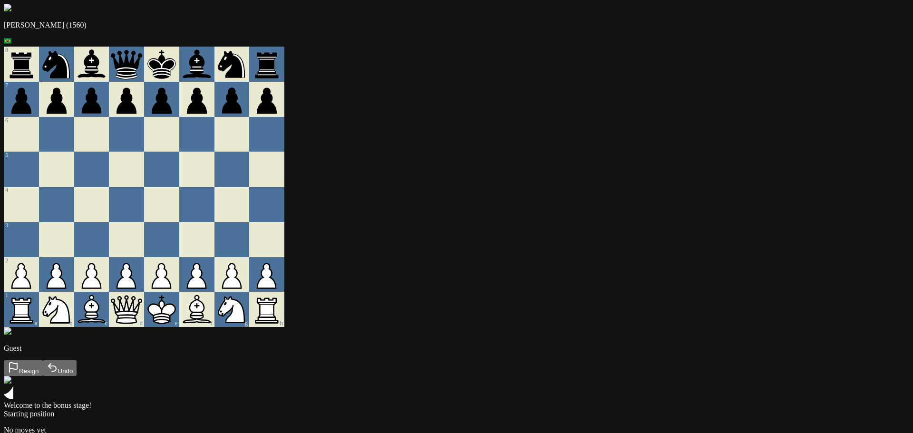
drag, startPoint x: 795, startPoint y: 136, endPoint x: 759, endPoint y: 143, distance: 35.9
click at [606, 143] on main "[PERSON_NAME] (1560) 8 7 6 5 4 3 2 1 a b c d e f g h Guest Resign Undo Welcome …" at bounding box center [456, 231] width 905 height 454
click at [606, 143] on div "[PERSON_NAME] (1560) 8 7 6 5 4 3 2 1 a b c d e f g h Guest Resign Undo Welcome …" at bounding box center [456, 231] width 905 height 454
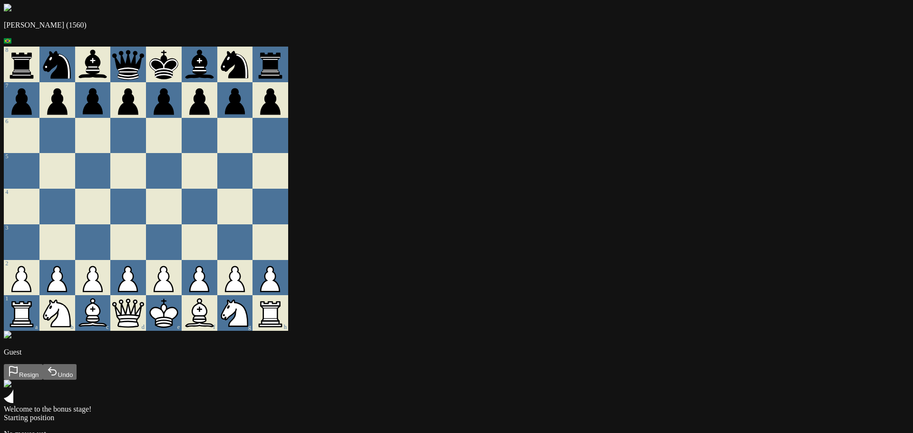
click at [606, 170] on div "[PERSON_NAME] (1560) 8 7 6 5 4 3 2 1 a b c d e f g h Guest Resign Undo Welcome …" at bounding box center [456, 233] width 905 height 458
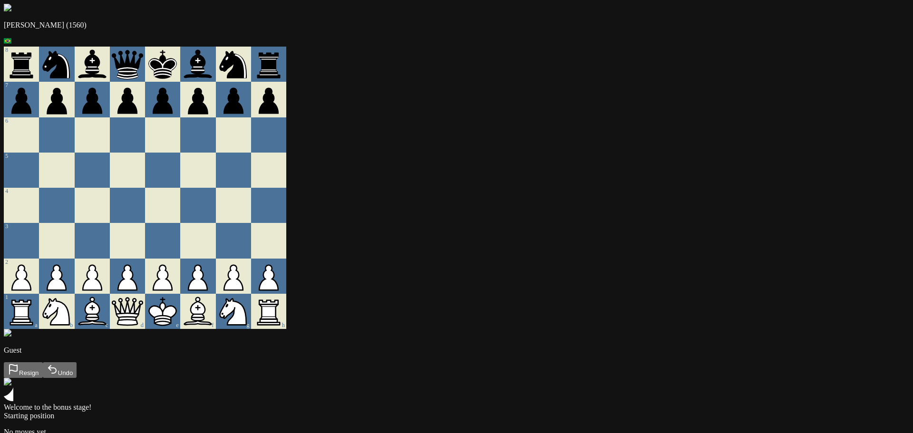
click at [606, 184] on div "[PERSON_NAME] (1560) 8 7 6 5 4 3 2 1 a b c d e f g h Guest Resign Undo Welcome …" at bounding box center [456, 232] width 905 height 456
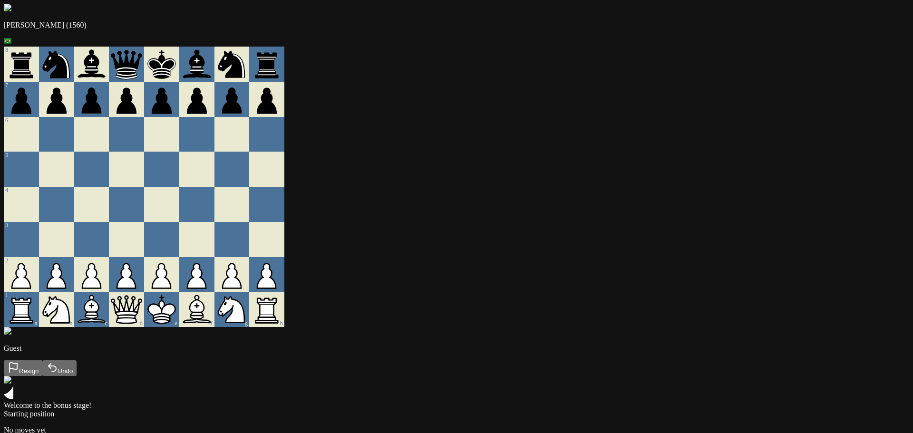
click at [589, 398] on main "[PERSON_NAME] (1560) 8 7 6 5 4 3 2 1 a b c d e f g h Guest Resign Undo Welcome …" at bounding box center [456, 231] width 905 height 454
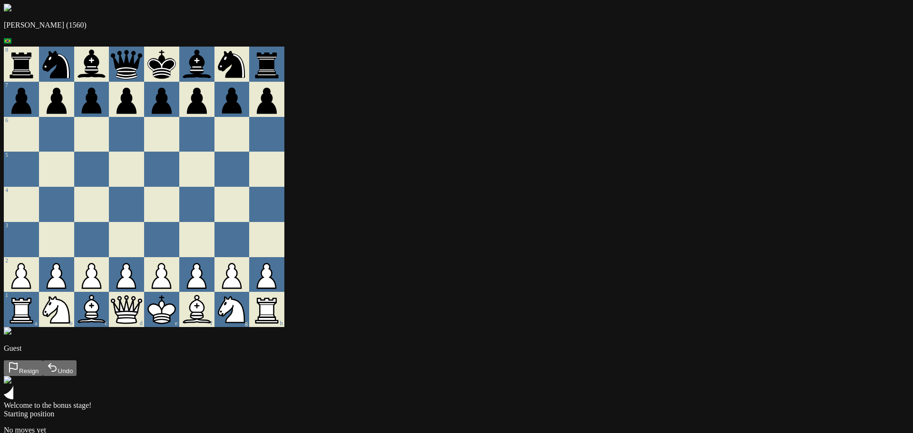
click at [491, 233] on div "[PERSON_NAME] (1560) 8 7 6 5 4 3 2 1 a b c d e f g h Guest Resign Undo Welcome …" at bounding box center [456, 231] width 905 height 454
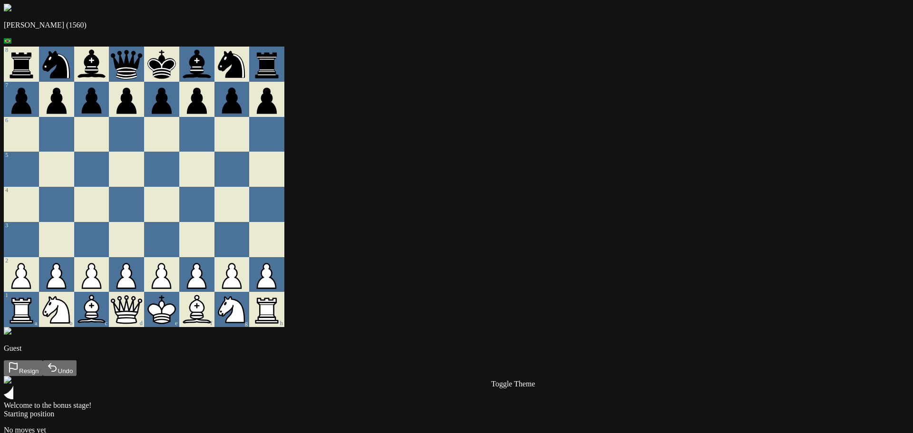
click at [110, 272] on main "[PERSON_NAME] (1560) 8 7 6 5 4 3 2 1 a b c d e f g h Guest Resign Undo Welcome …" at bounding box center [456, 231] width 905 height 454
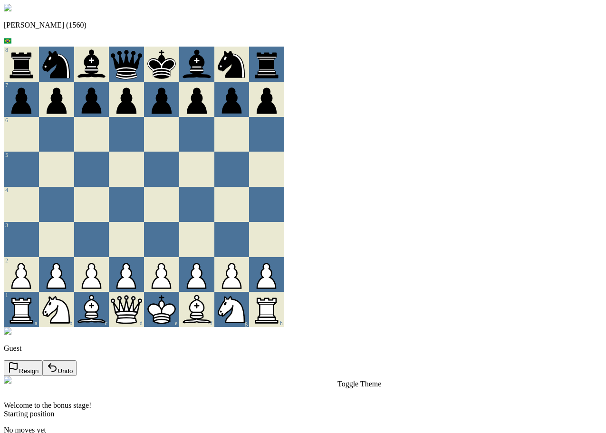
click at [483, 398] on main "[PERSON_NAME] (1560) 8 7 6 5 4 3 2 1 a b c d e f g h Guest Resign Undo Welcome …" at bounding box center [303, 231] width 599 height 454
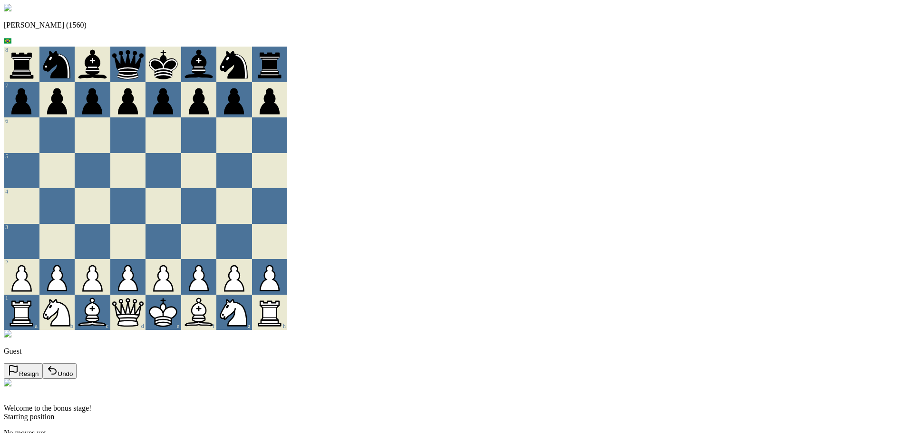
click at [606, 429] on div "No moves yet" at bounding box center [456, 433] width 905 height 9
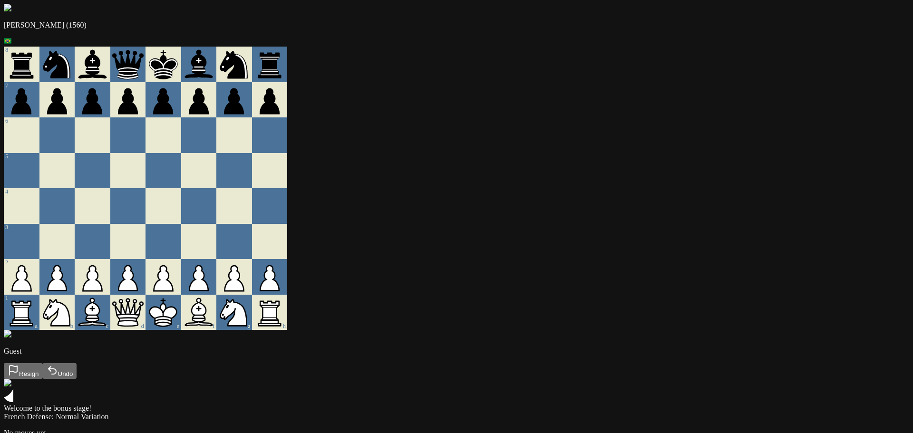
click at [606, 143] on main "Andre (1560) 8 7 6 5 4 3 2 1 a b c d e f g h Guest Resign Undo Welcome to the b…" at bounding box center [456, 232] width 905 height 457
click at [61, 242] on main "[PERSON_NAME] (1560) 8 7 6 5 4 3 2 1 a b c d e f g h Guest Resign Undo Welcome …" at bounding box center [456, 232] width 905 height 457
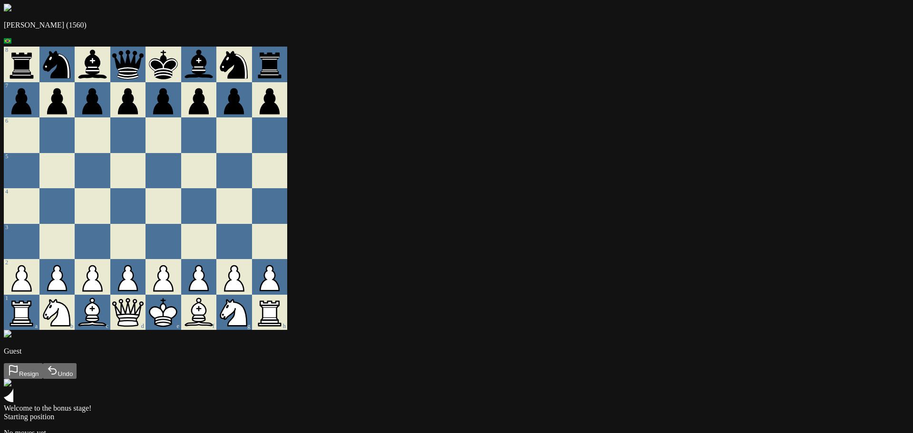
click at [909, 292] on main "[PERSON_NAME] (1560) 8 7 6 5 4 3 2 1 a b c d e f g h Guest Resign Undo Welcome …" at bounding box center [456, 232] width 905 height 457
click at [805, 200] on main "[PERSON_NAME] (1560) 8 7 6 5 4 3 2 1 a b c d e f g h Guest Resign Undo Welcome …" at bounding box center [456, 232] width 905 height 457
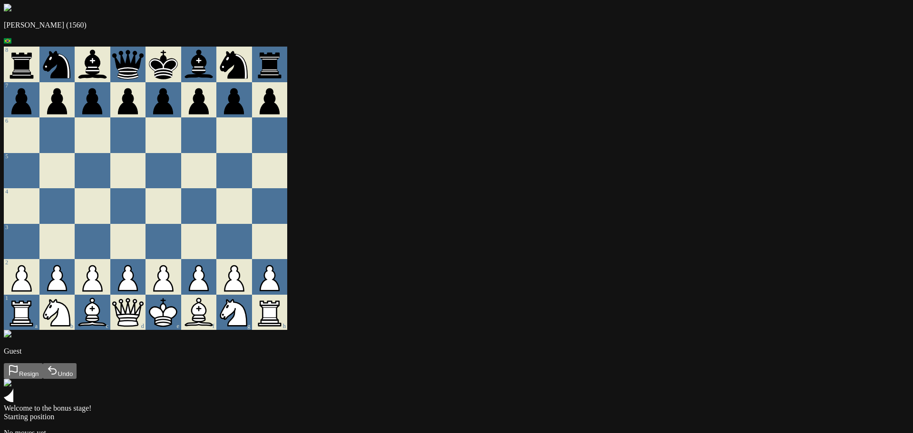
click at [793, 326] on main "[PERSON_NAME] (1560) 8 7 6 5 4 3 2 1 a b c d e f g h Guest Resign Undo Welcome …" at bounding box center [456, 232] width 905 height 457
click at [866, 117] on main "[PERSON_NAME] (1560) 8 7 6 5 4 3 2 1 a b c d e f g h Guest Resign Undo Welcome …" at bounding box center [456, 232] width 905 height 457
click at [789, 180] on main "[PERSON_NAME] (1560) 8 7 6 5 4 3 2 1 a b c d e f g h Guest Resign Undo Welcome …" at bounding box center [456, 232] width 905 height 457
